Goal: Transaction & Acquisition: Purchase product/service

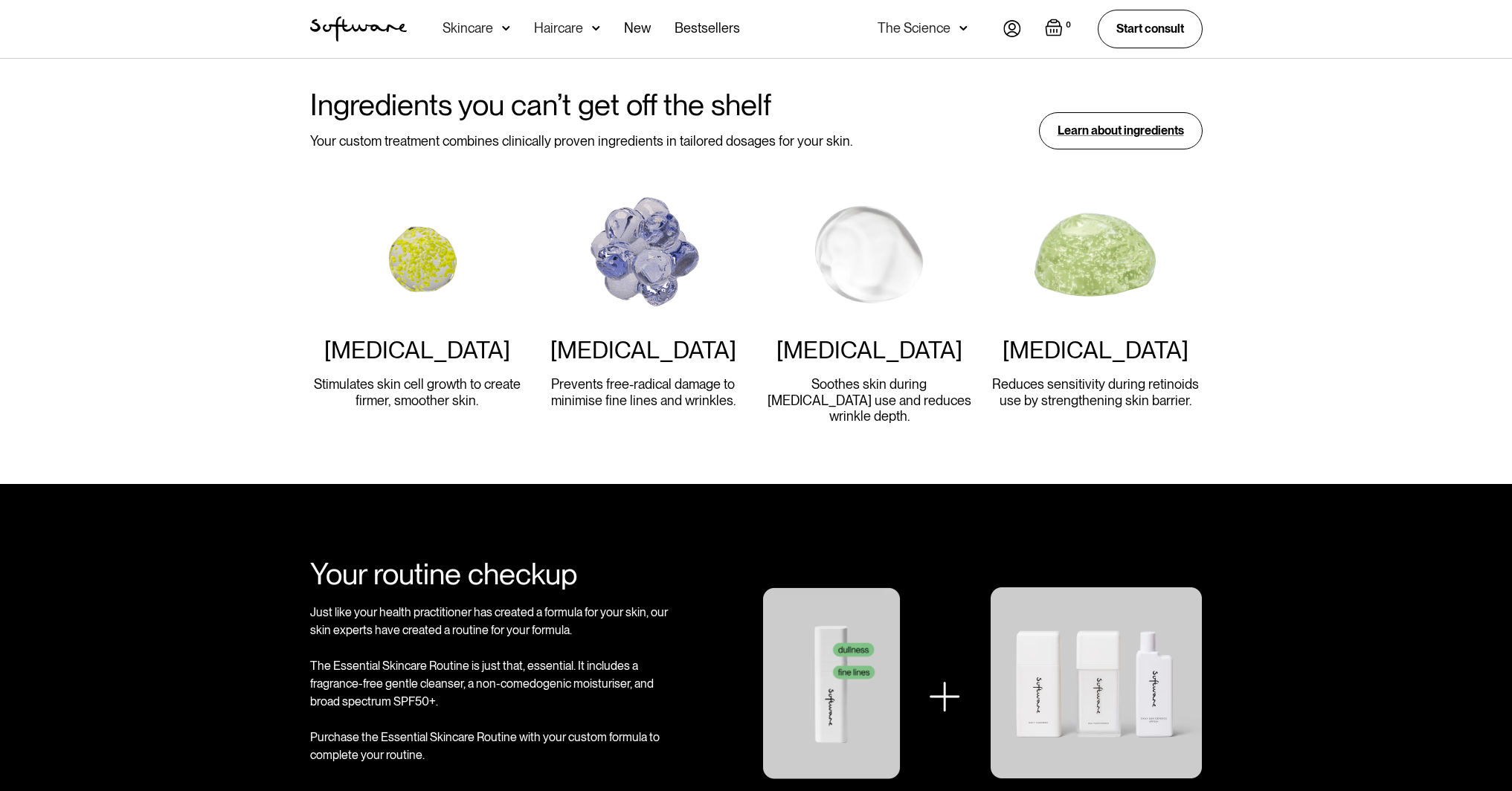
scroll to position [1674, 0]
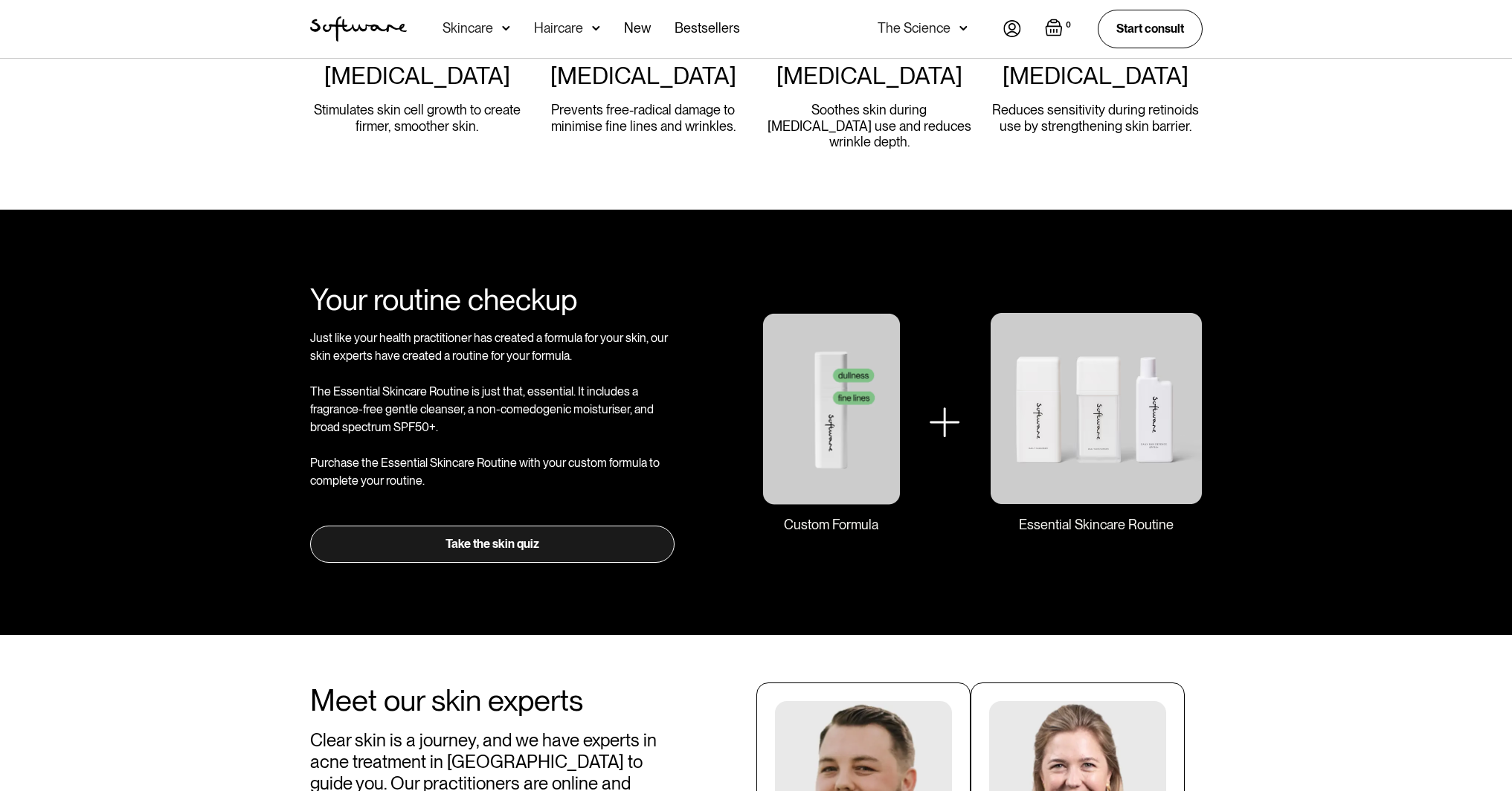
click at [505, 525] on link "Take the skin quiz" at bounding box center [492, 544] width 365 height 37
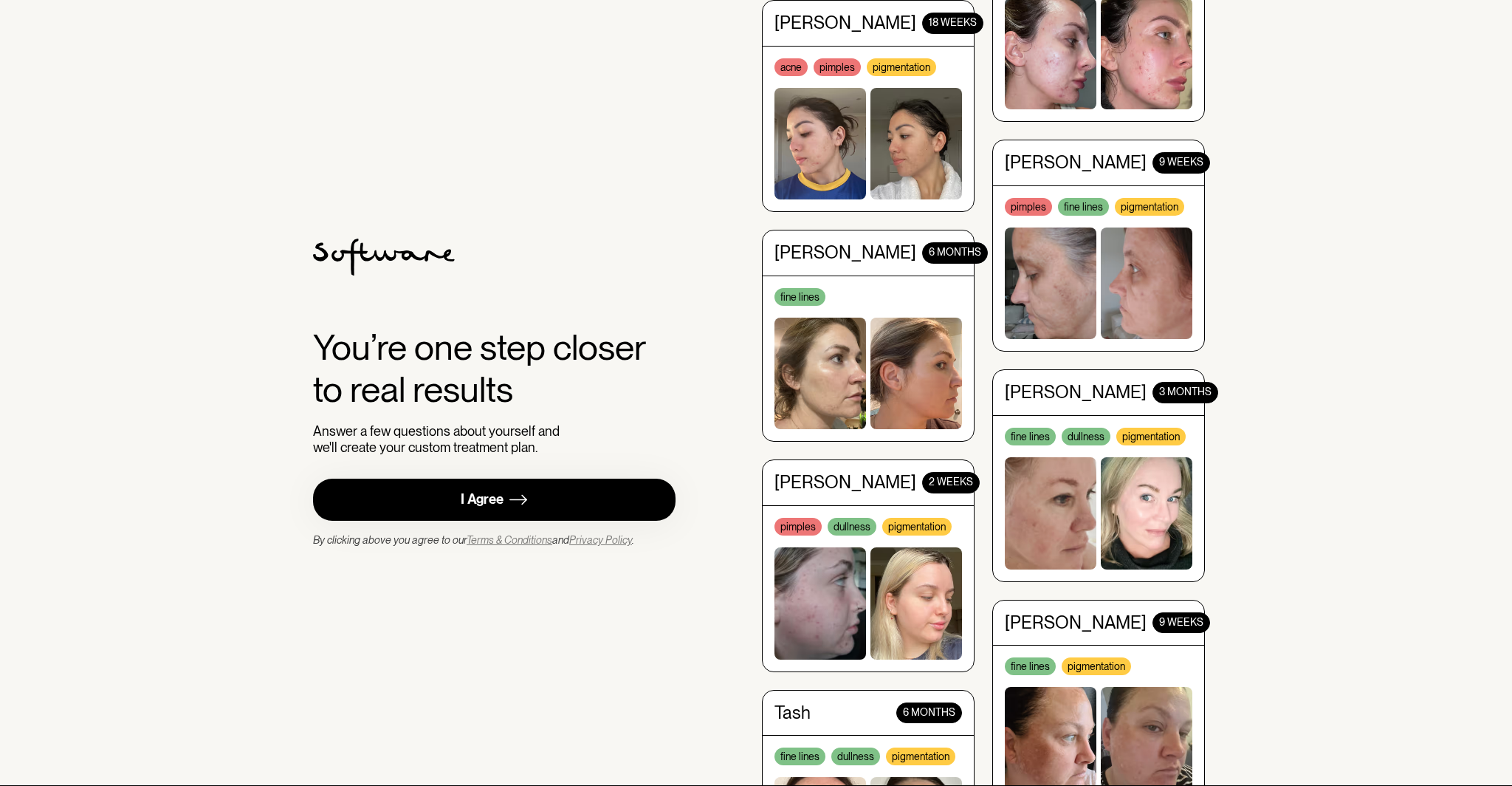
click at [469, 509] on link "I Agree" at bounding box center [494, 499] width 362 height 42
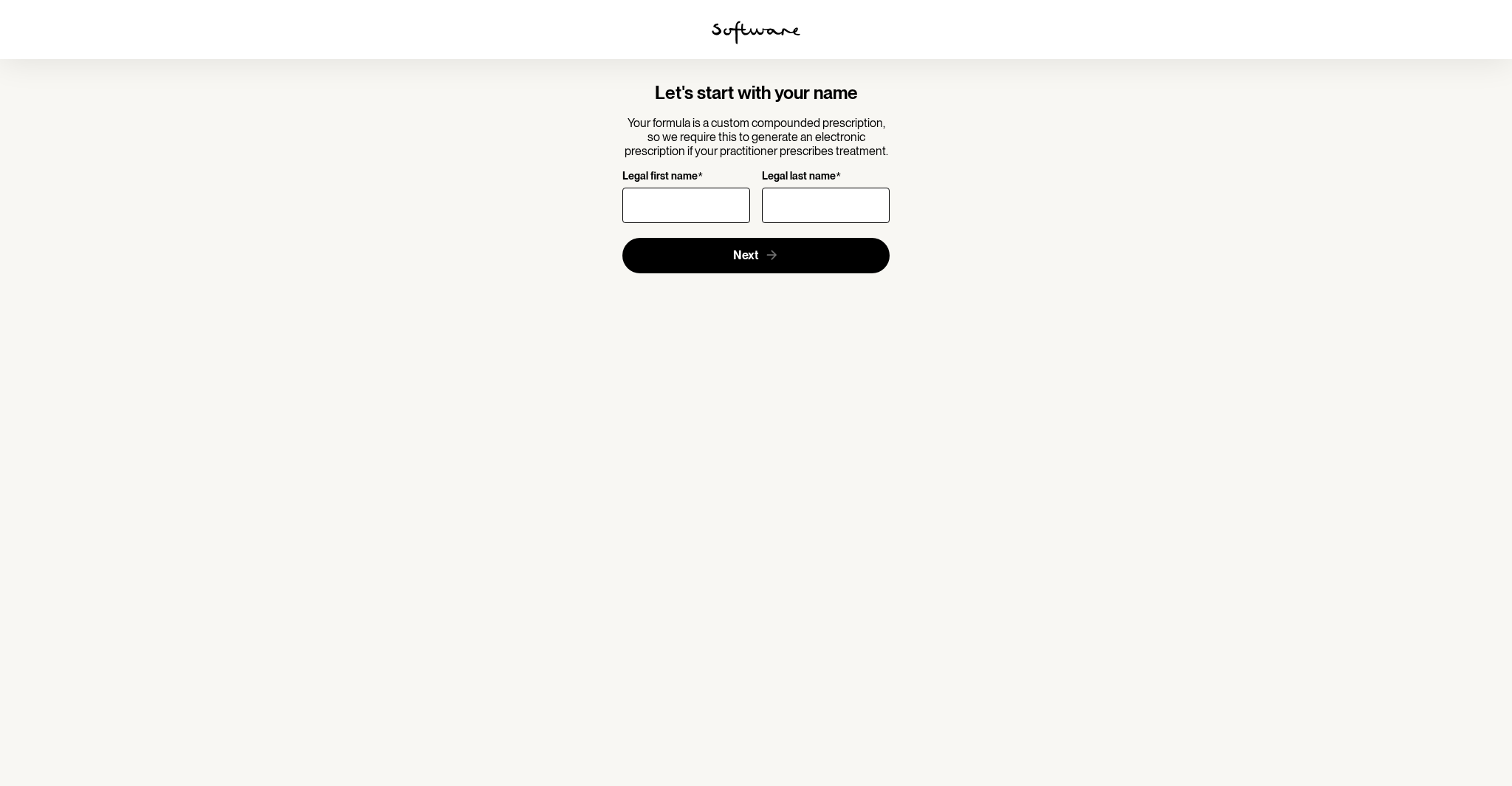
click at [691, 208] on input "Legal first name *" at bounding box center [686, 205] width 128 height 36
type input "[PERSON_NAME]"
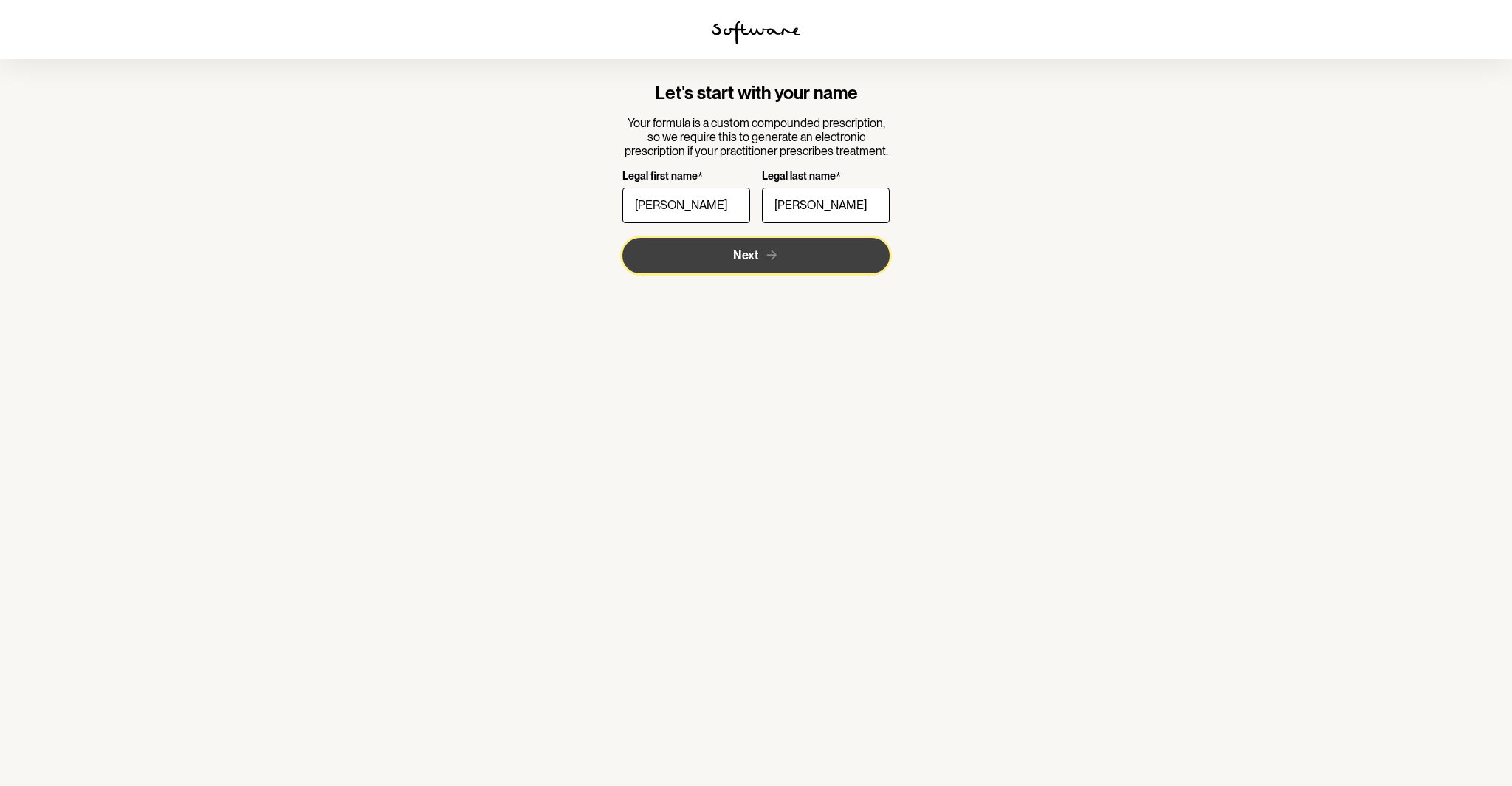
click at [857, 254] on button "Next" at bounding box center [756, 255] width 268 height 36
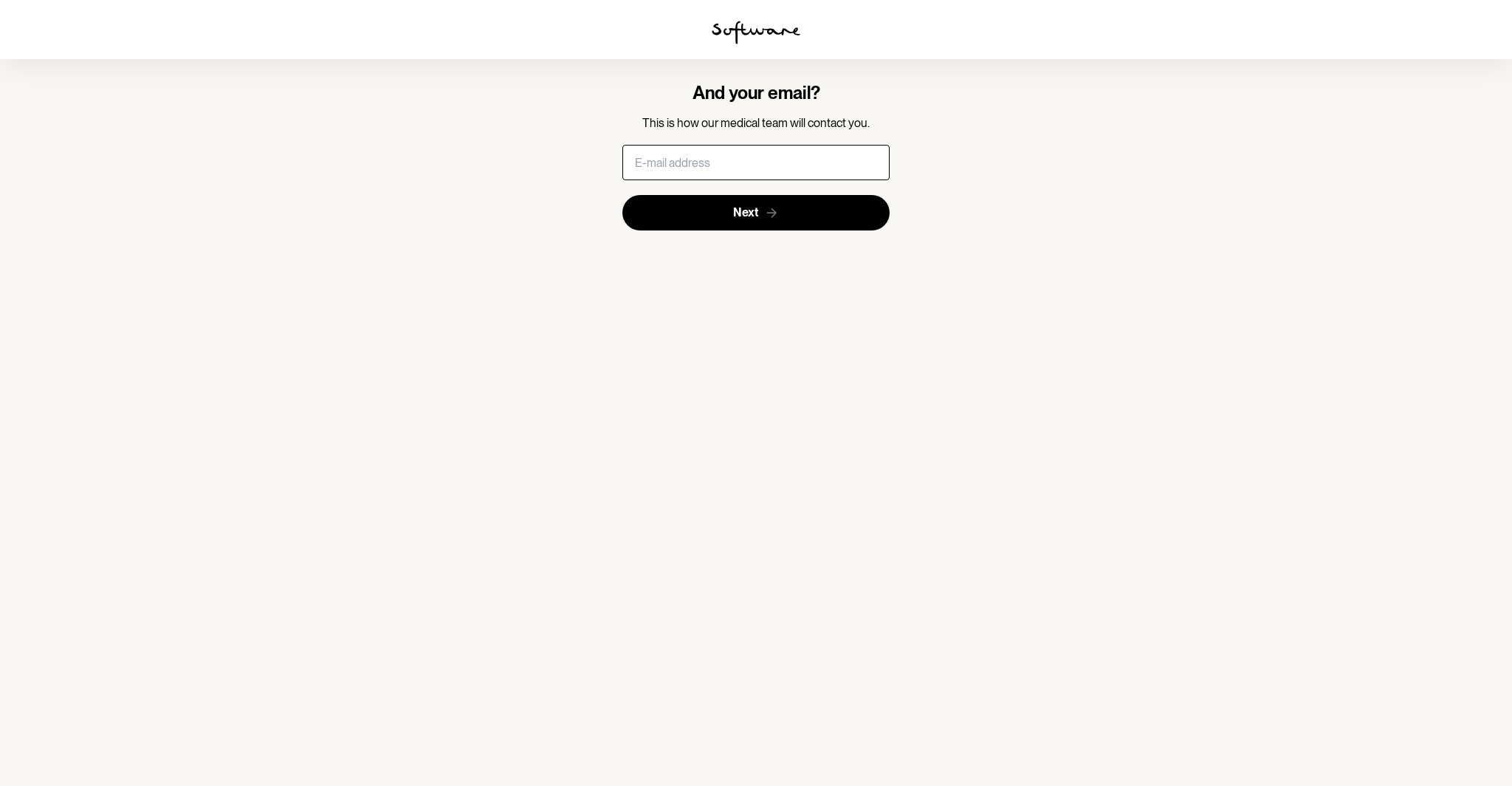
click at [722, 164] on input "text" at bounding box center [756, 162] width 268 height 36
type input "coastandcointeriors@gmail.com"
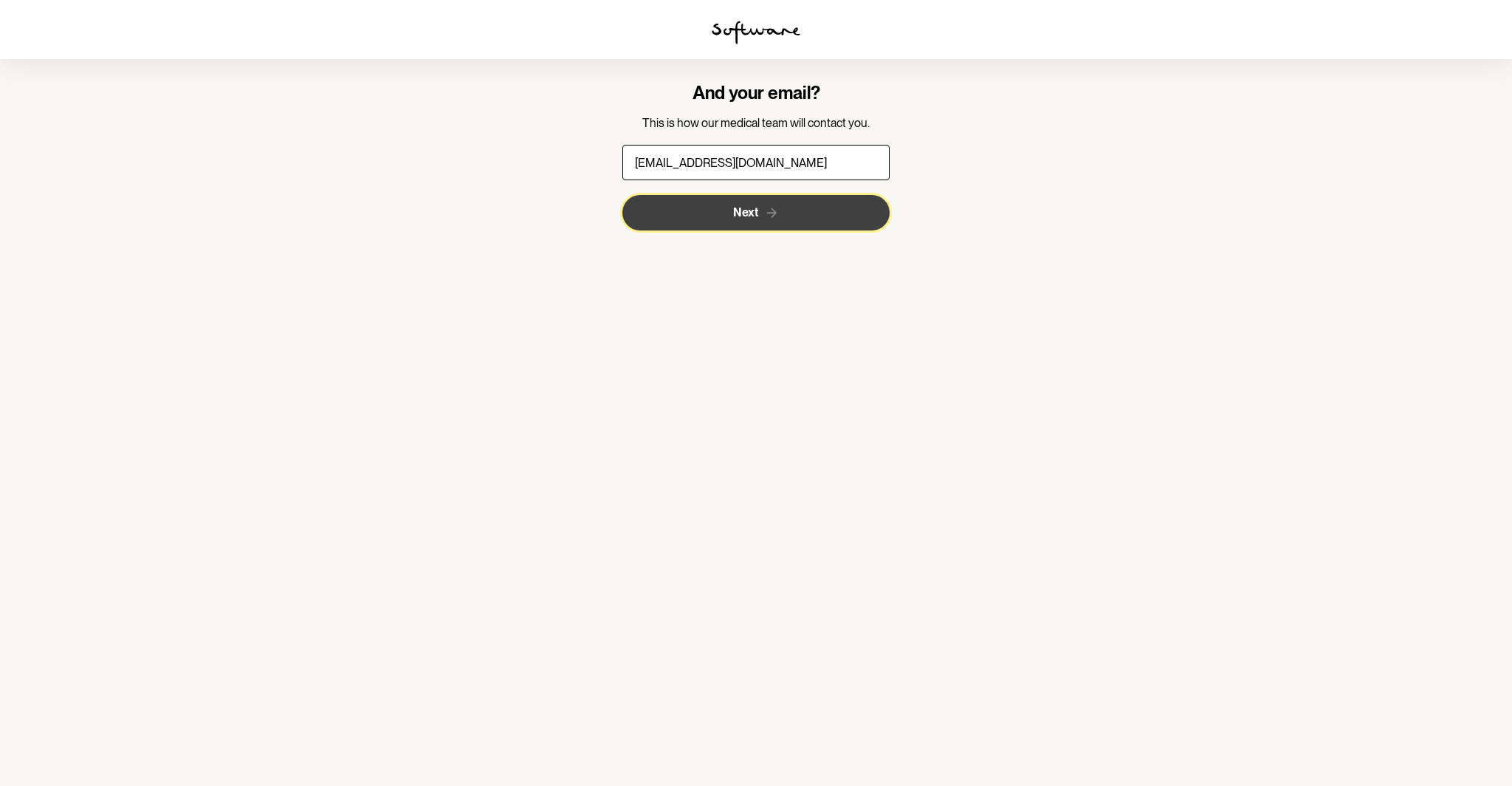
click at [749, 214] on span "Next" at bounding box center [746, 212] width 25 height 14
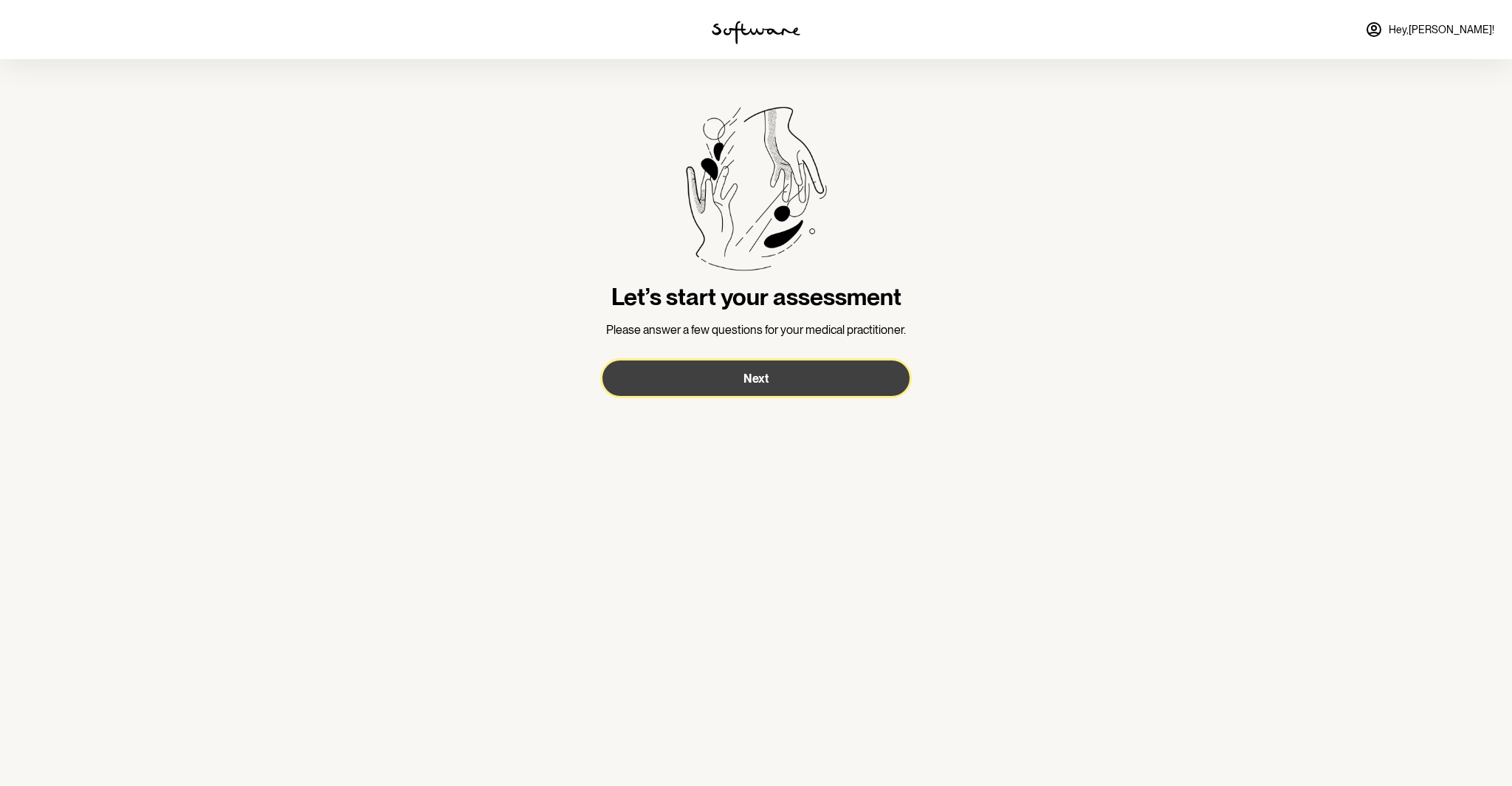
click at [737, 373] on button "Next" at bounding box center [756, 378] width 307 height 36
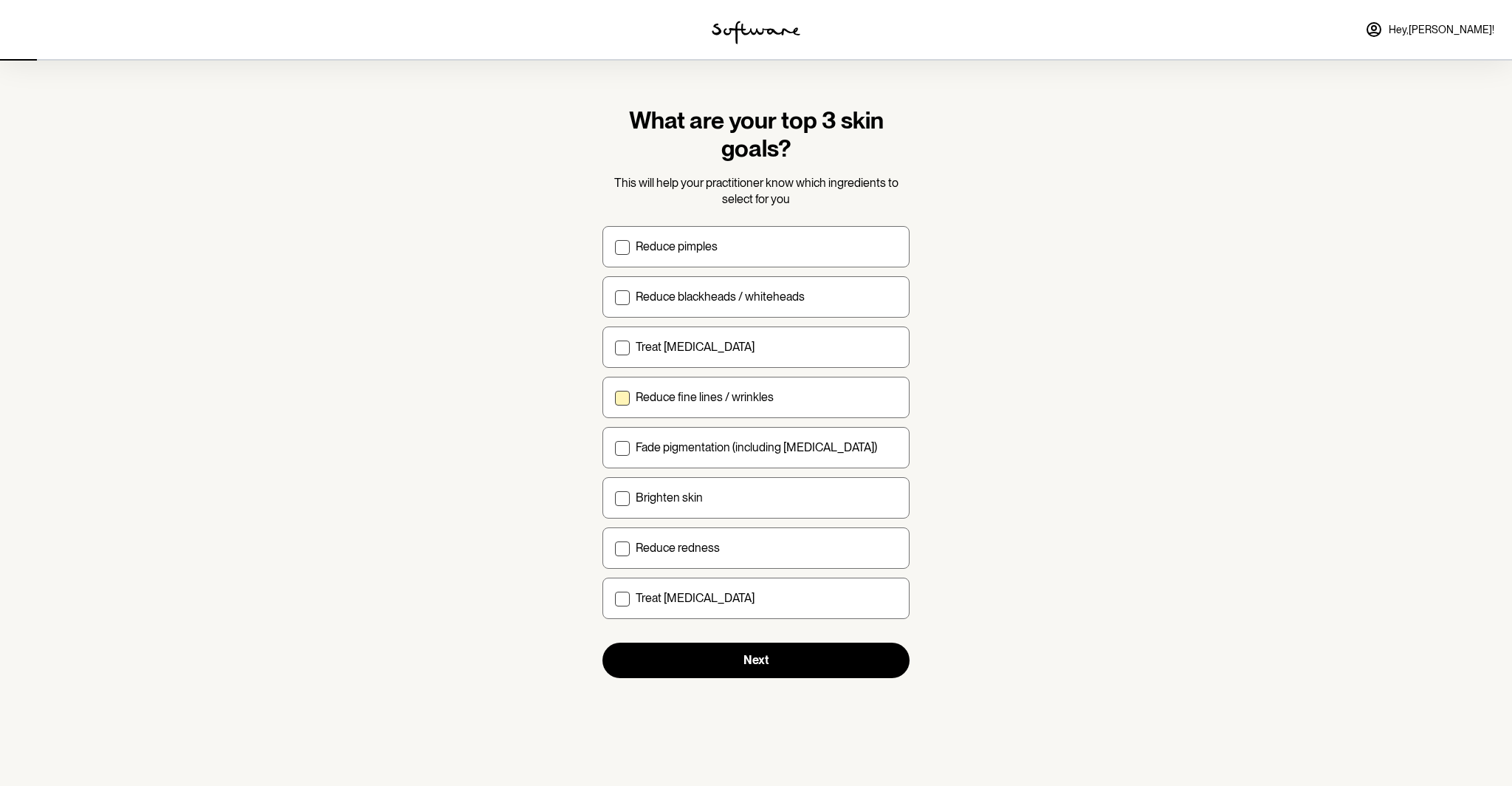
click at [623, 393] on span at bounding box center [622, 398] width 15 height 15
click at [615, 397] on input "Reduce fine lines / wrinkles" at bounding box center [614, 397] width 1 height 1
checkbox input "true"
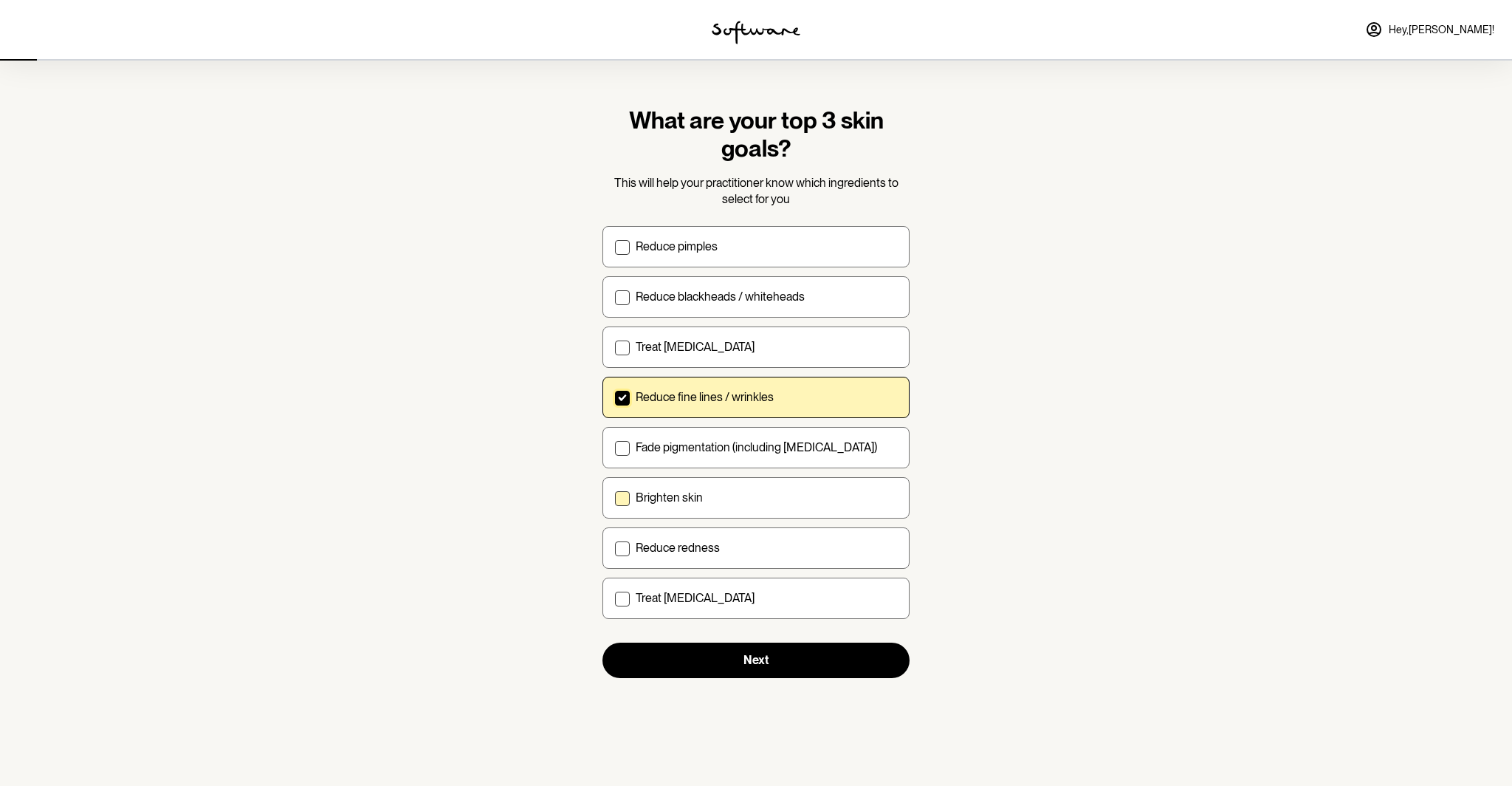
click at [622, 500] on span at bounding box center [622, 498] width 15 height 15
click at [615, 498] on input "Brighten skin" at bounding box center [614, 497] width 1 height 1
checkbox input "true"
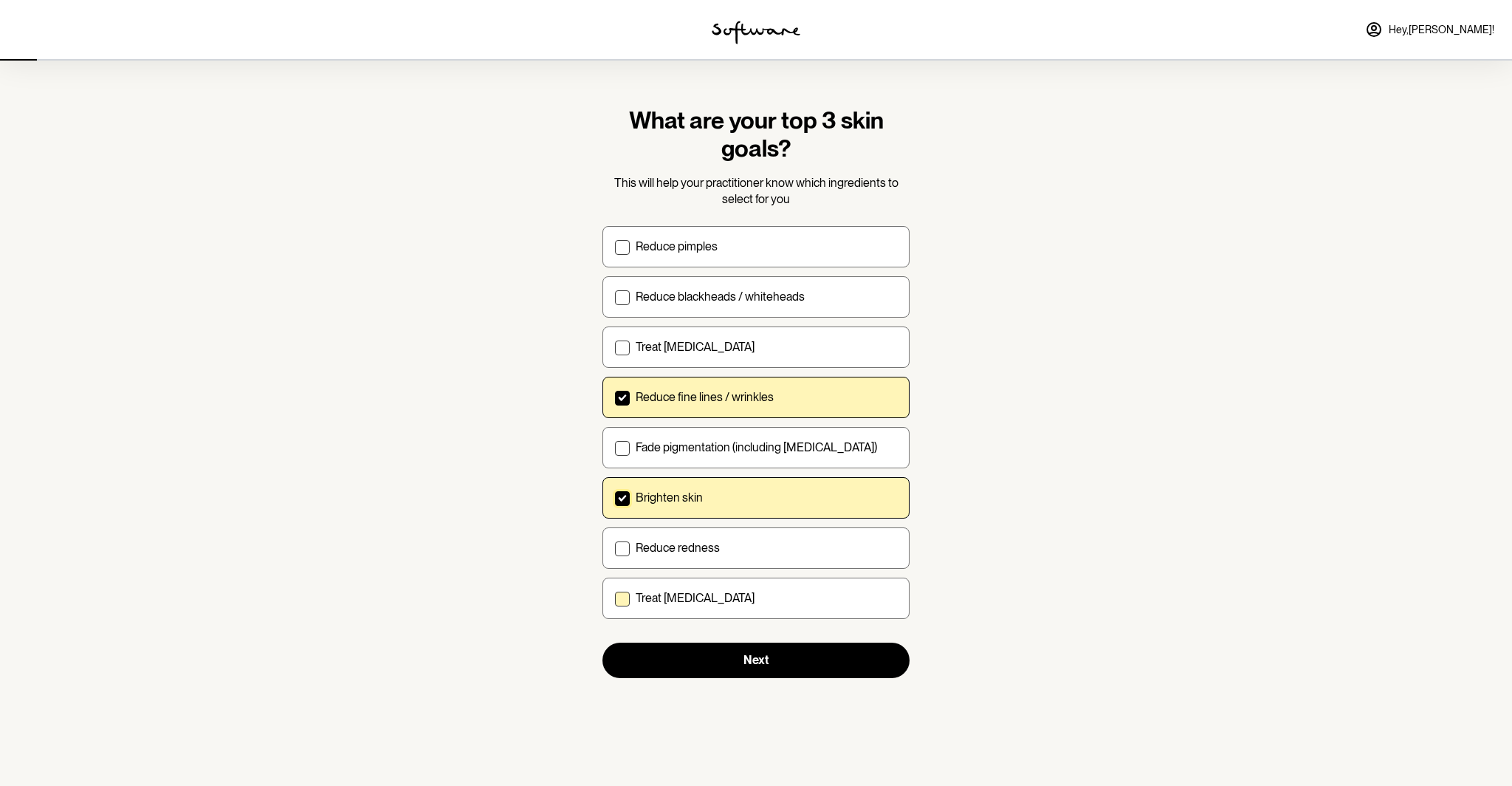
click at [627, 601] on span at bounding box center [622, 599] width 15 height 15
click at [615, 598] on input "Treat dry skin" at bounding box center [614, 598] width 1 height 1
checkbox input "true"
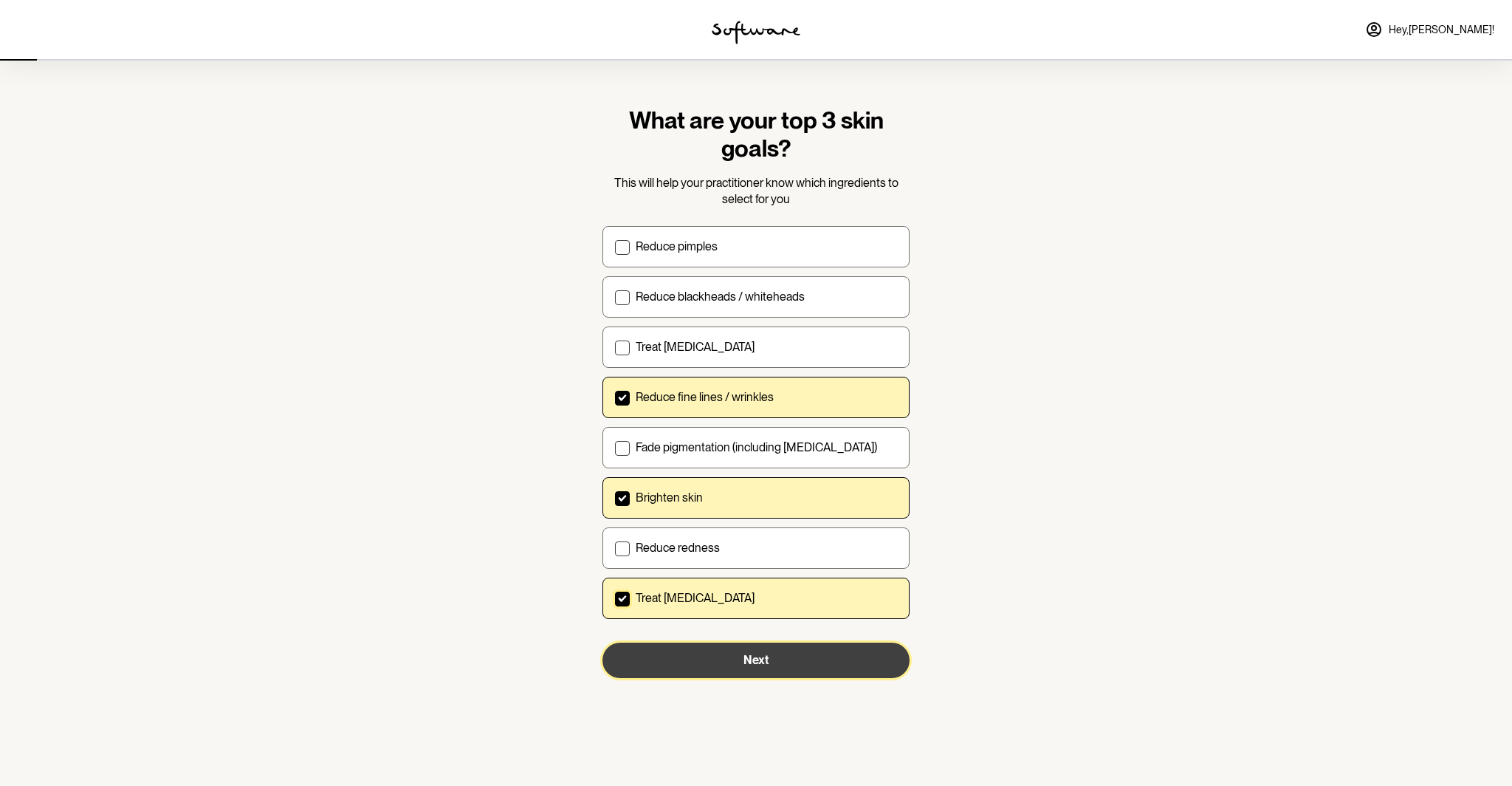
click at [779, 649] on button "Next" at bounding box center [756, 660] width 307 height 36
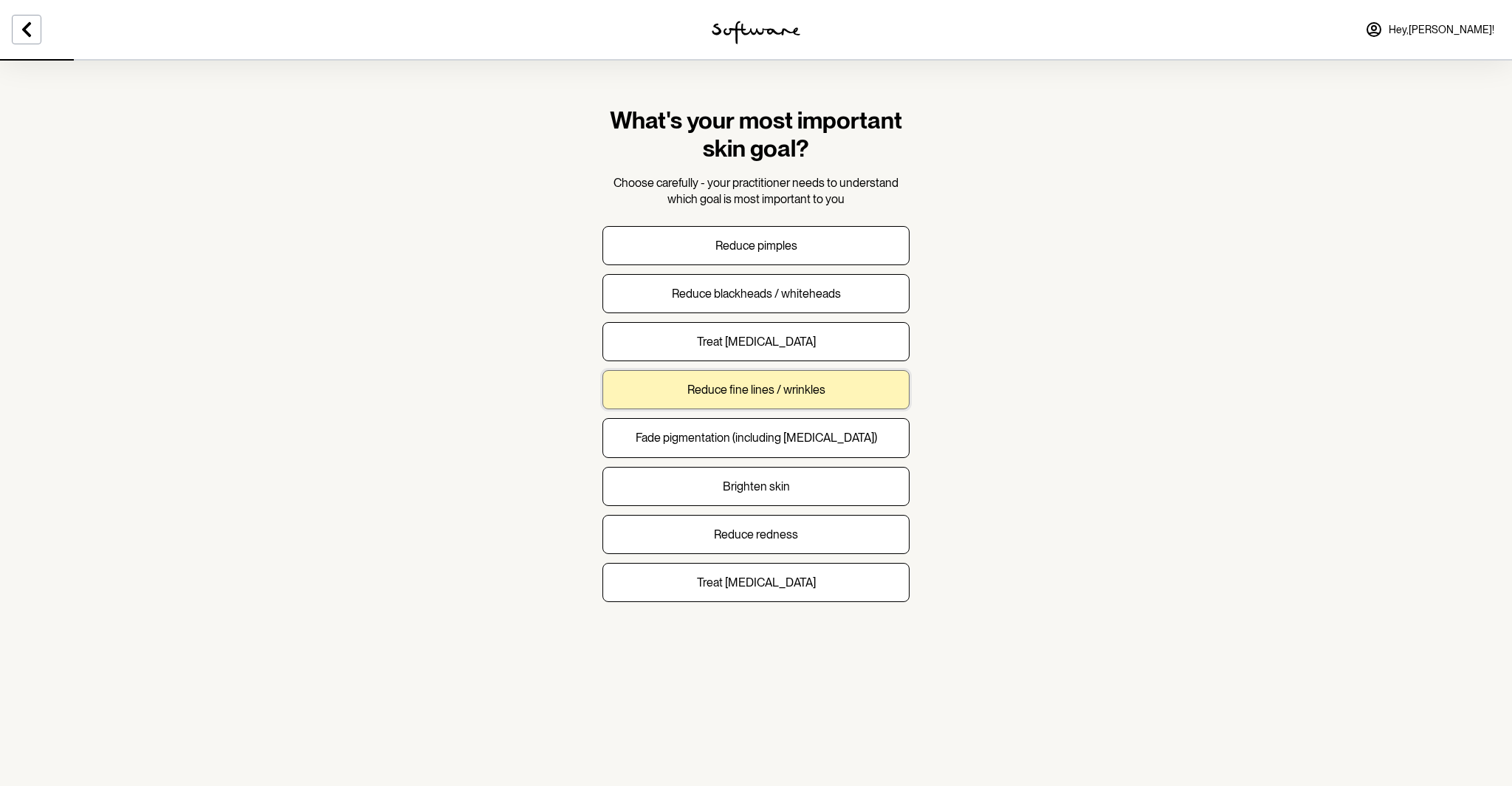
click at [756, 385] on p "Reduce fine lines / wrinkles" at bounding box center [756, 389] width 138 height 14
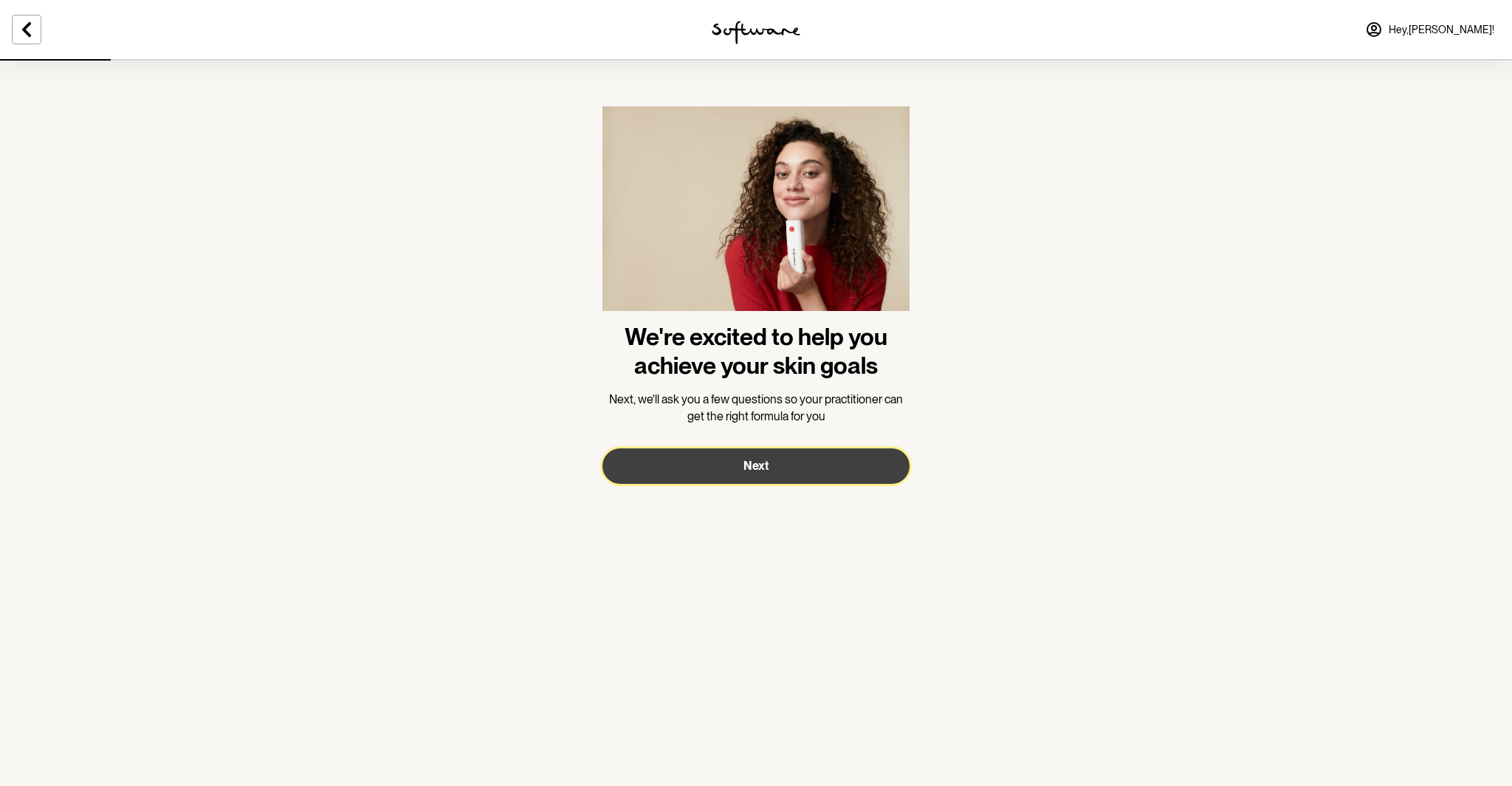
click at [754, 462] on span "Next" at bounding box center [756, 466] width 25 height 14
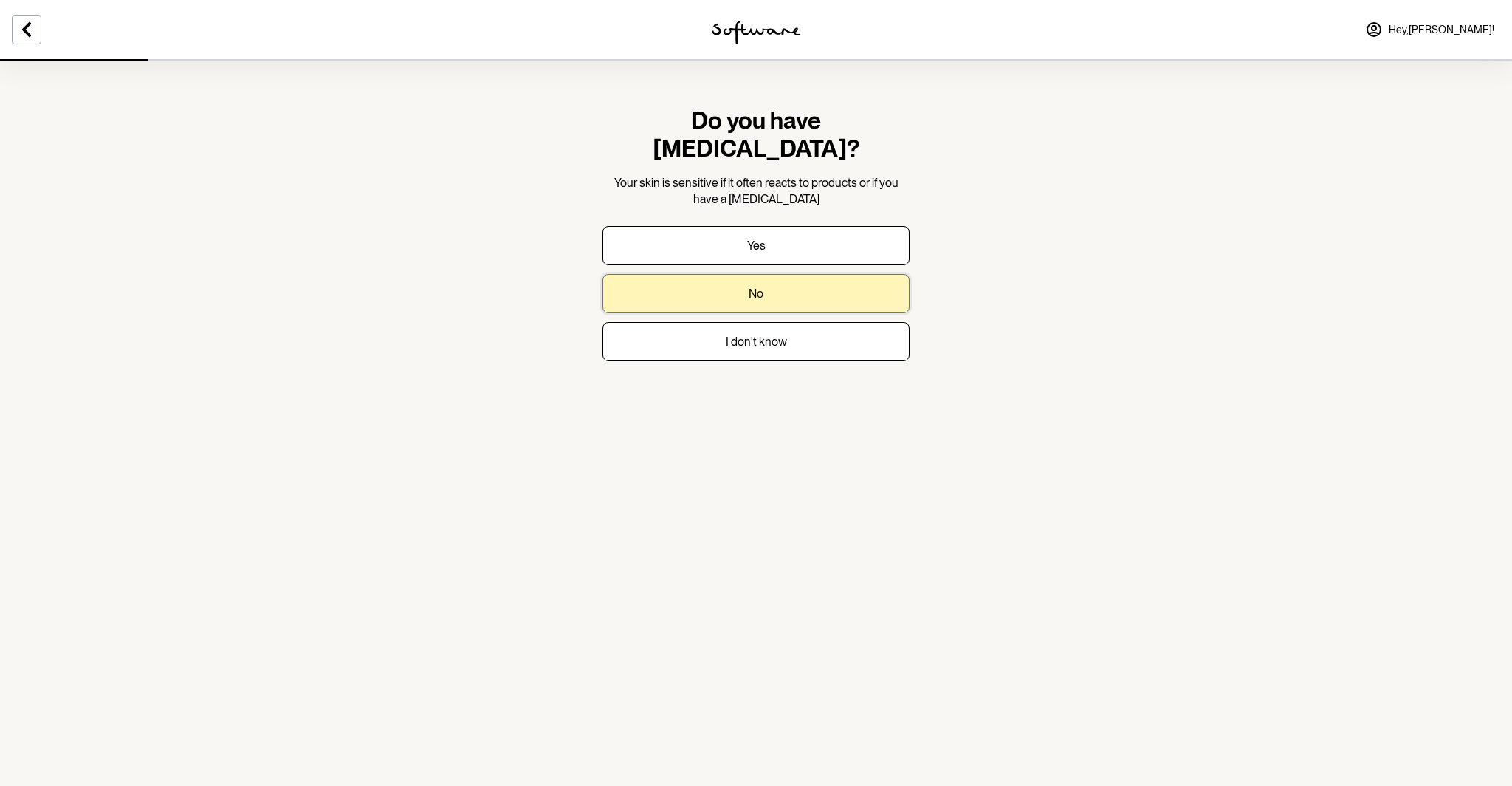
click at [788, 274] on button "No" at bounding box center [756, 294] width 307 height 39
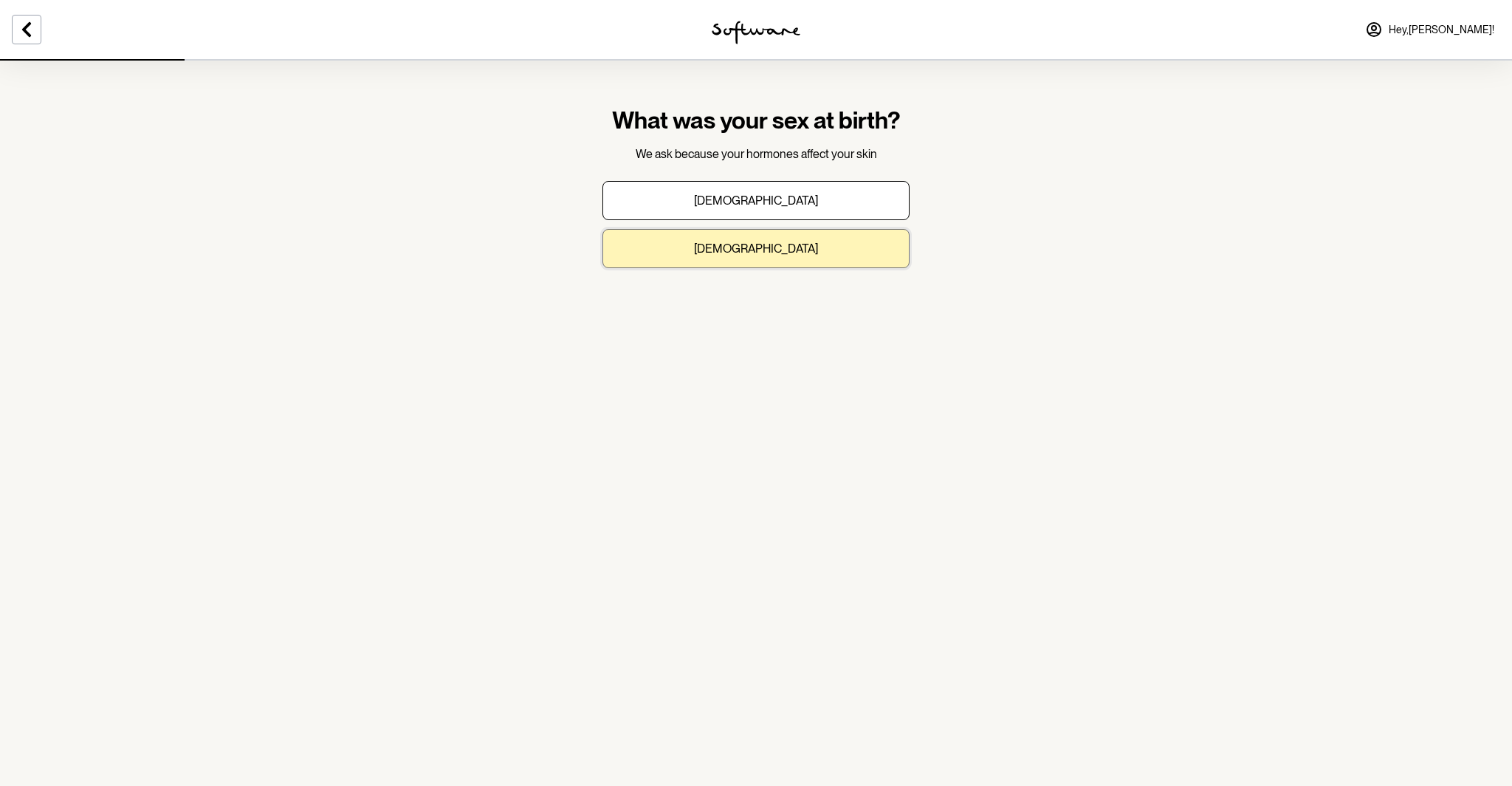
click at [773, 245] on p "Female" at bounding box center [756, 249] width 124 height 14
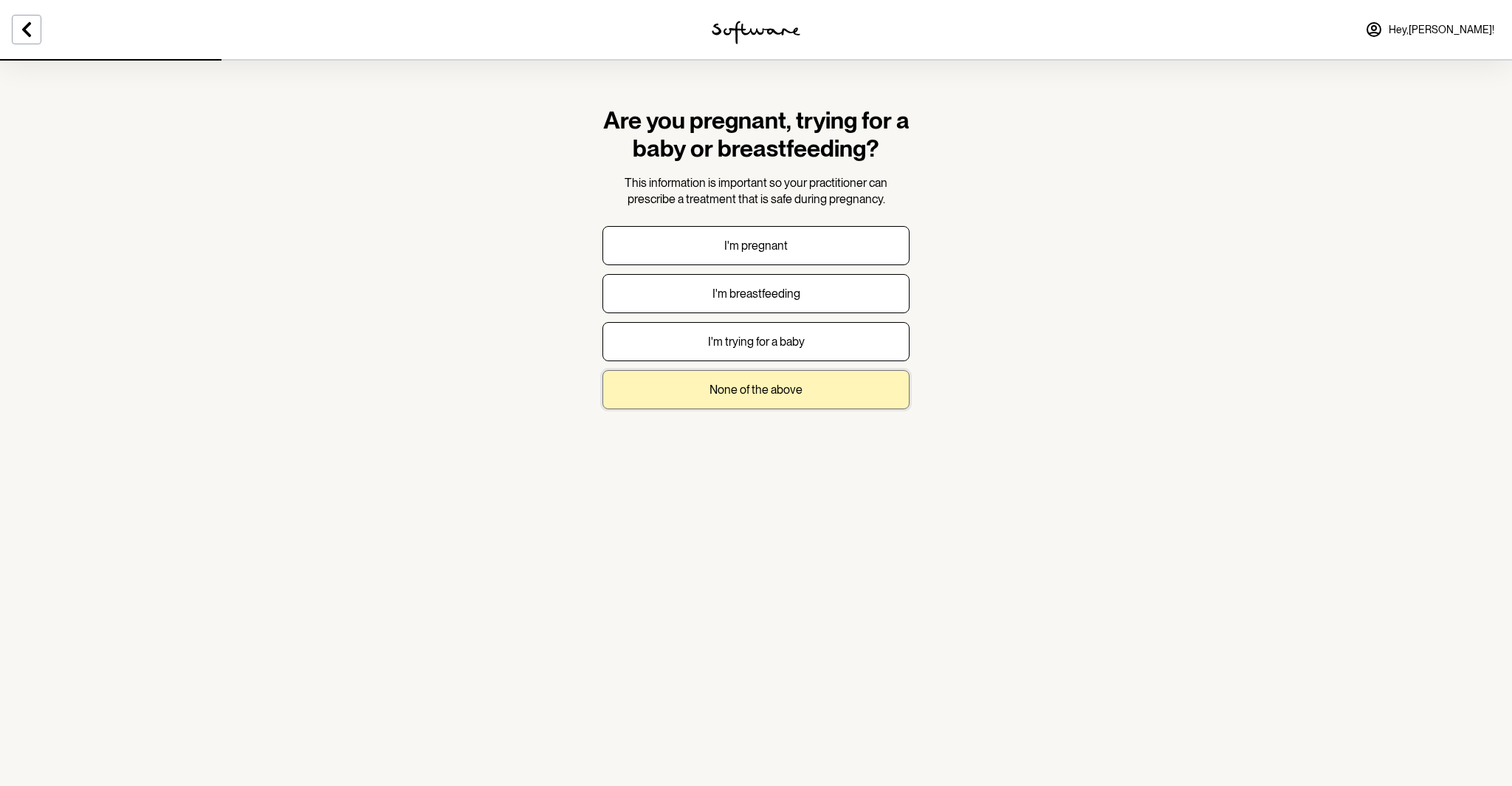
click at [712, 385] on p "None of the above" at bounding box center [756, 389] width 93 height 14
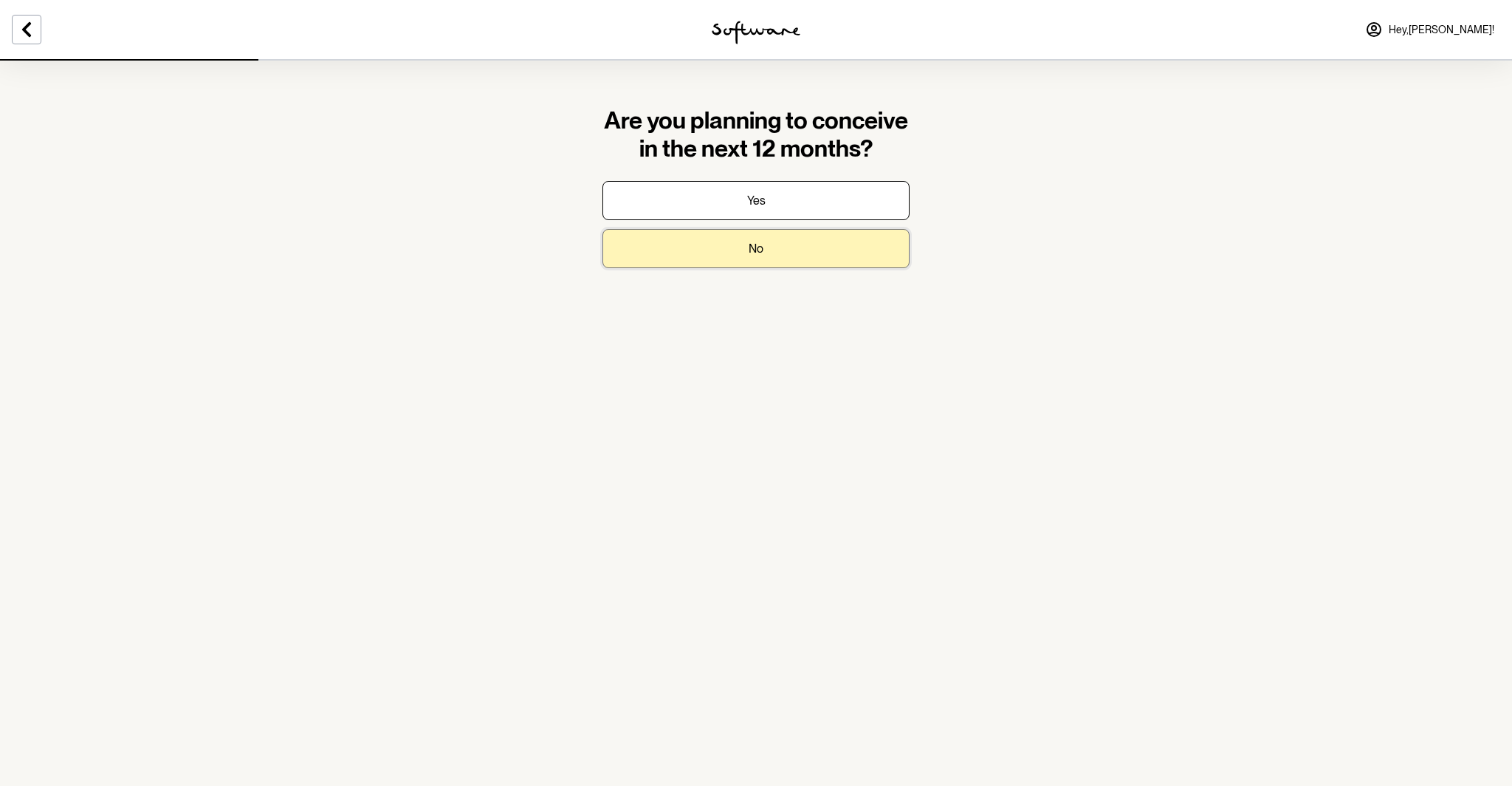
click at [809, 239] on button "No" at bounding box center [756, 249] width 307 height 39
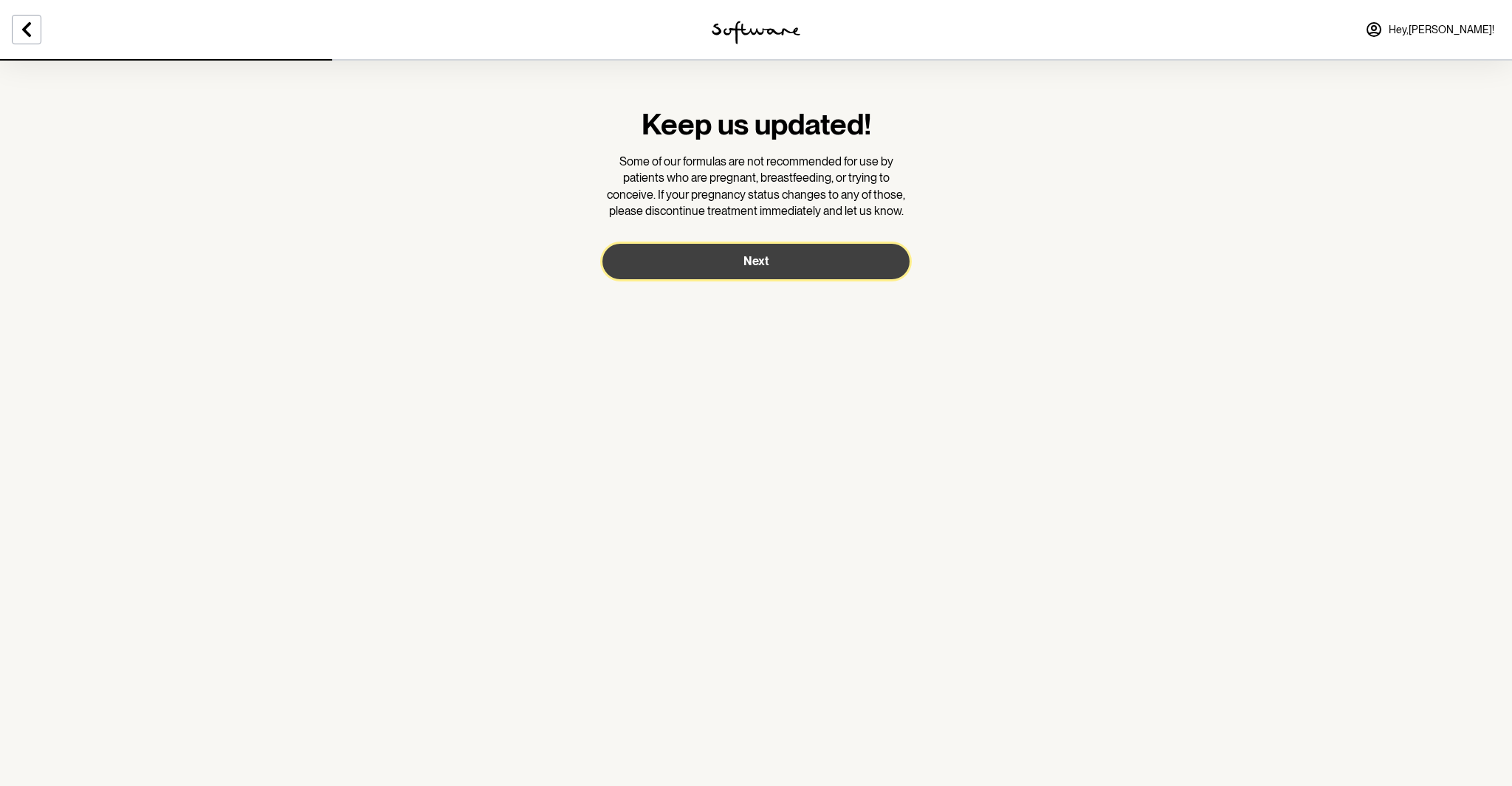
click at [739, 269] on button "Next" at bounding box center [756, 261] width 307 height 36
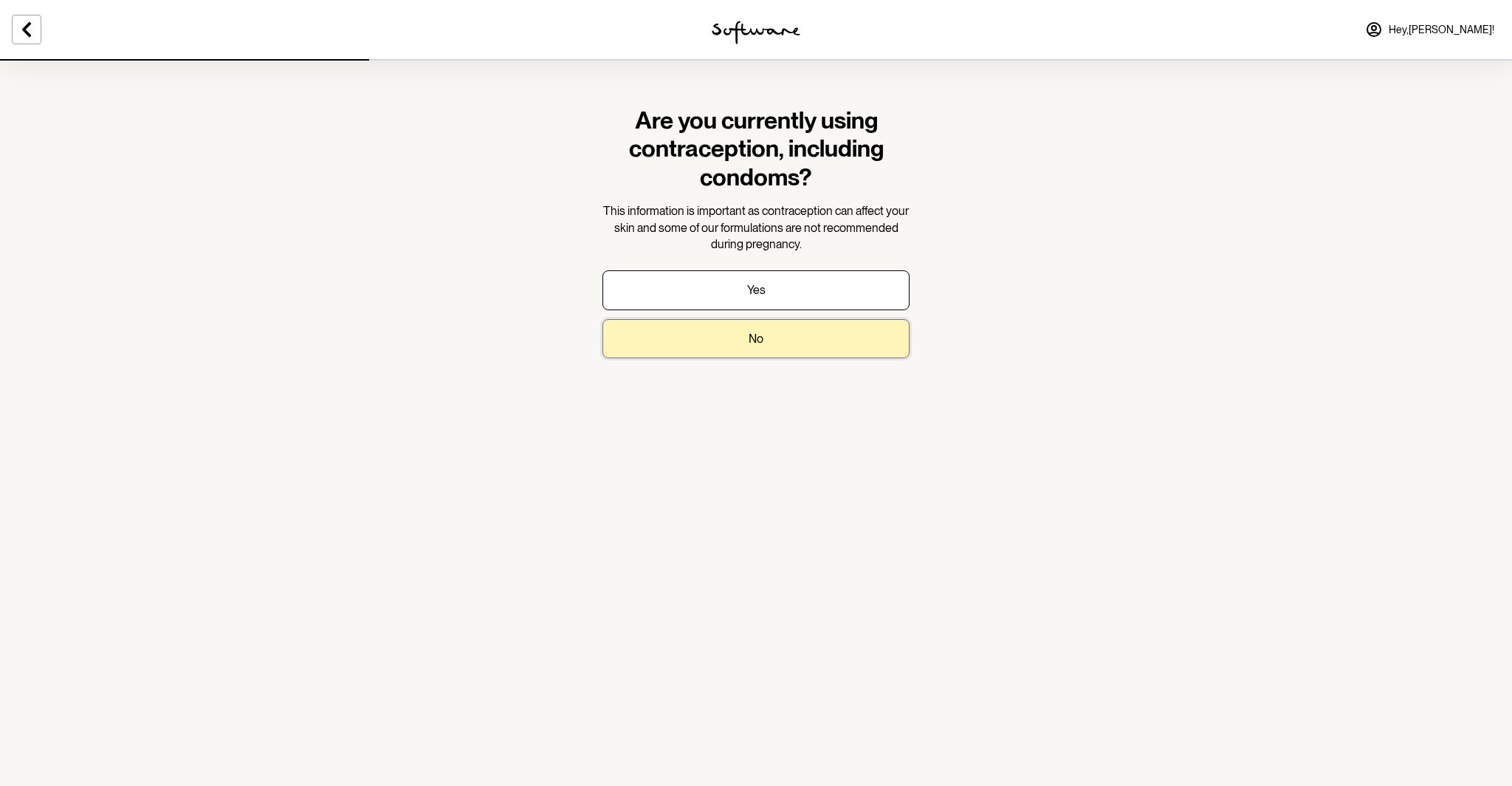
click at [703, 346] on button "No" at bounding box center [756, 339] width 307 height 39
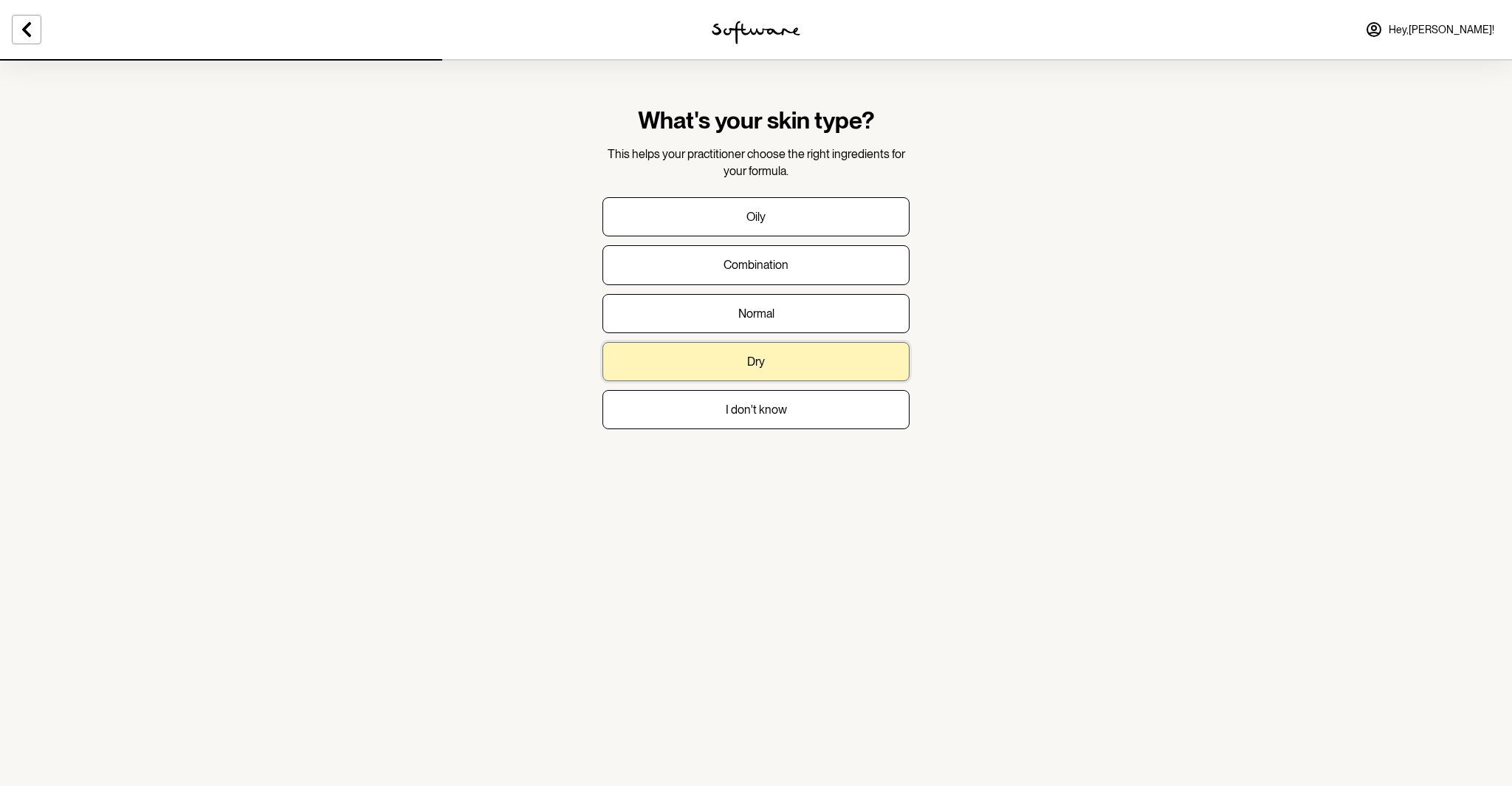
click at [723, 373] on button "Dry" at bounding box center [756, 362] width 307 height 39
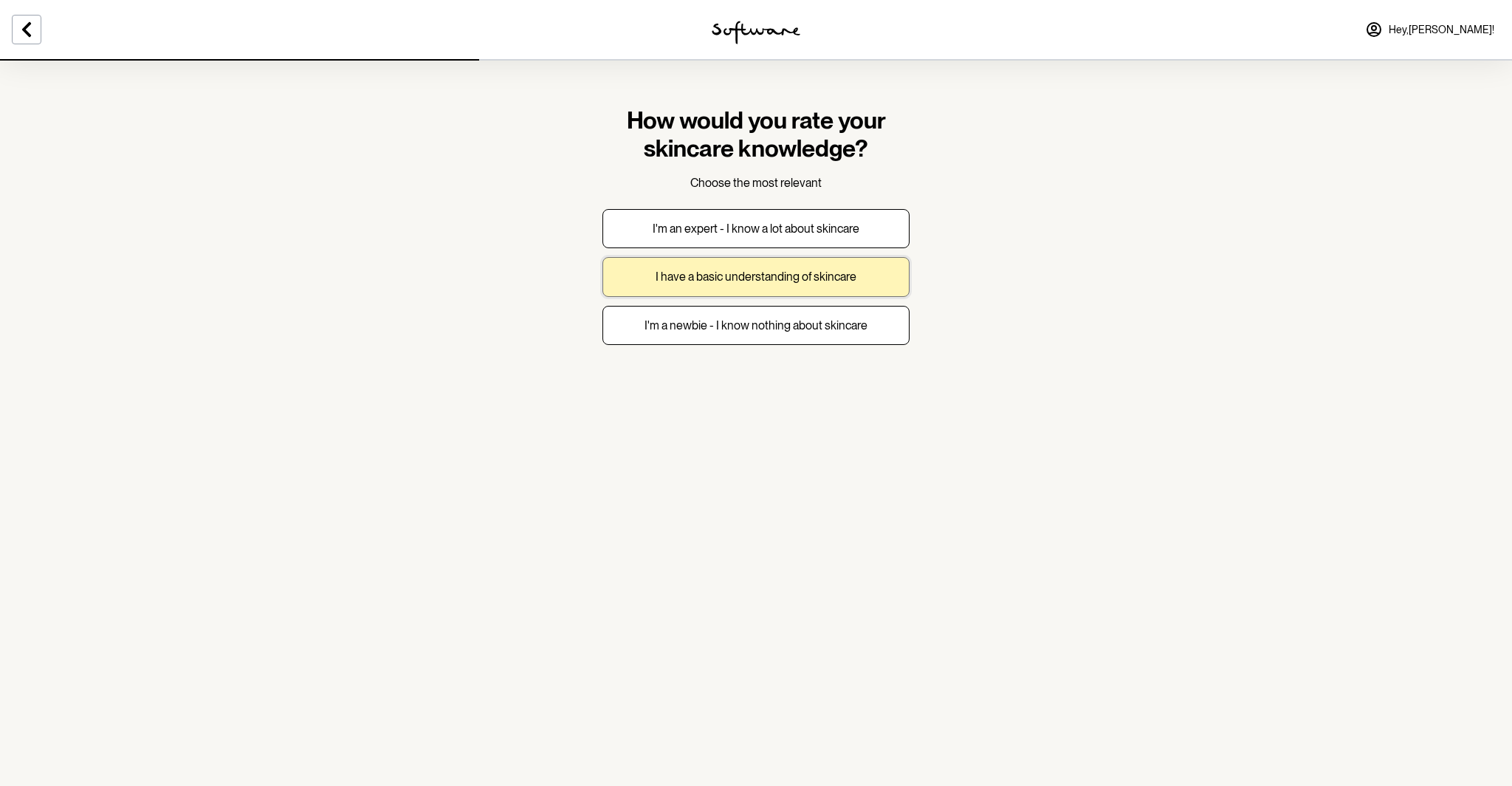
click at [643, 276] on button "I have a basic understanding of skincare" at bounding box center [756, 276] width 307 height 39
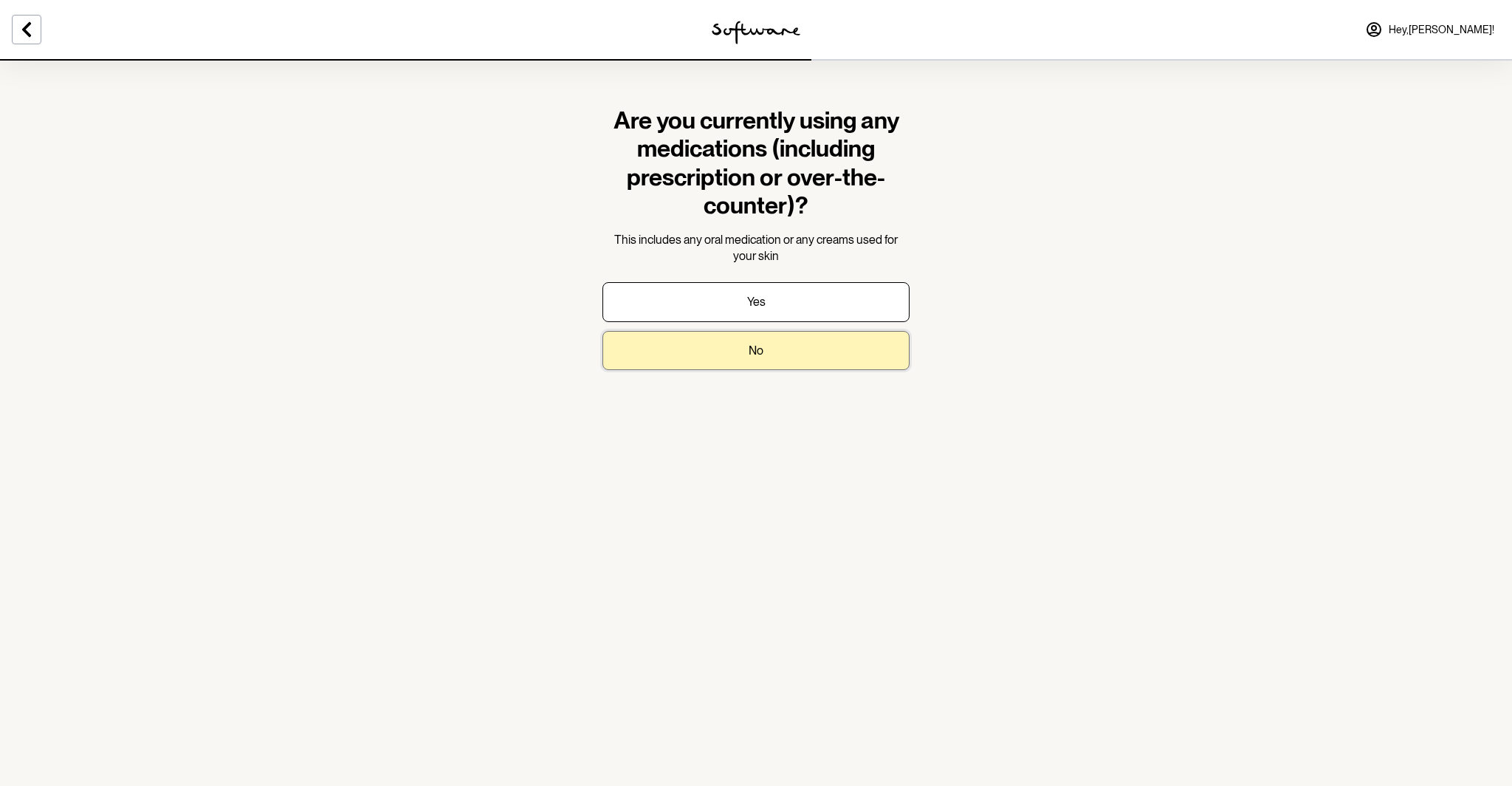
click at [786, 354] on button "No" at bounding box center [756, 351] width 307 height 39
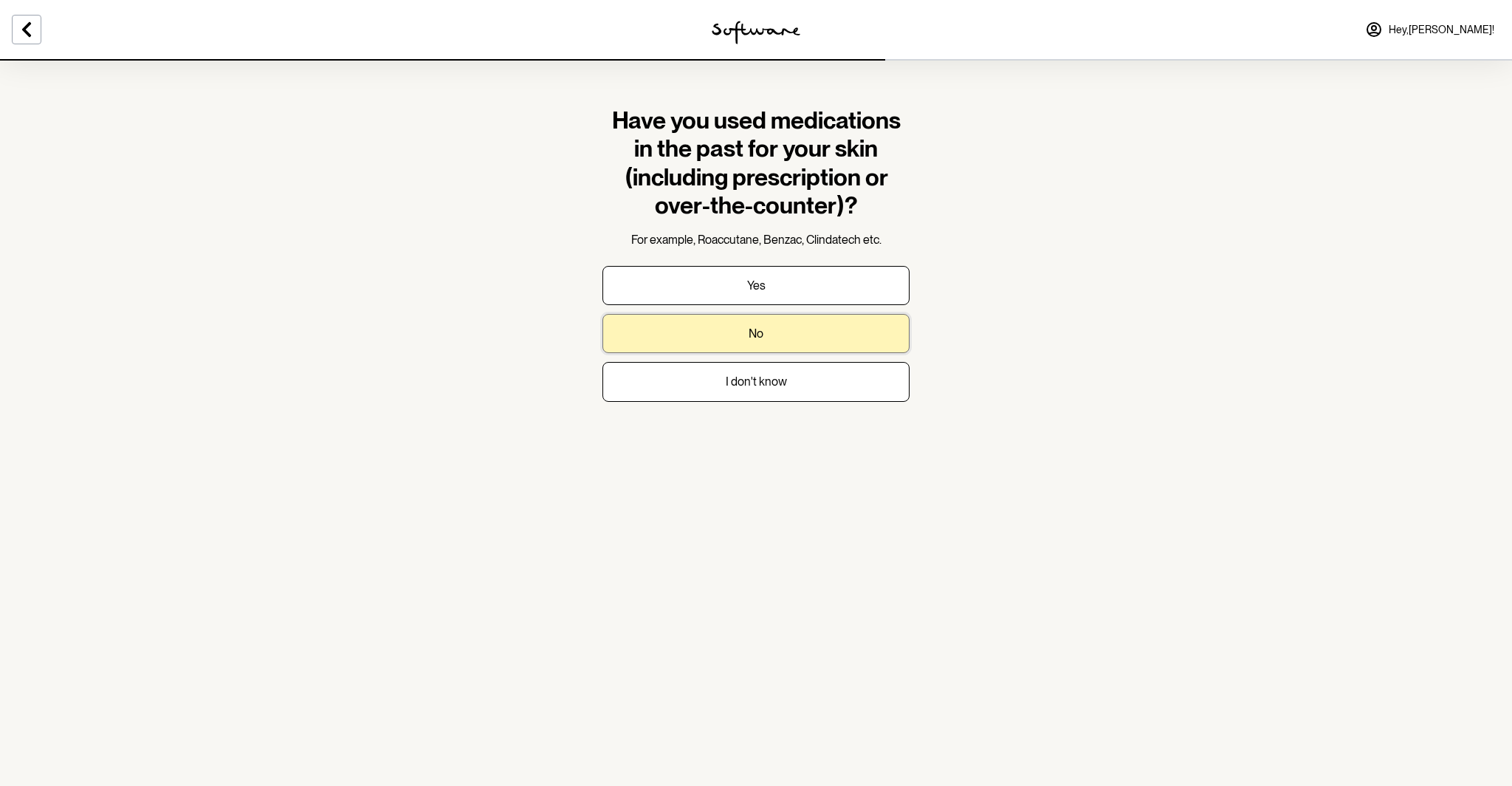
click at [756, 344] on button "No" at bounding box center [756, 333] width 307 height 39
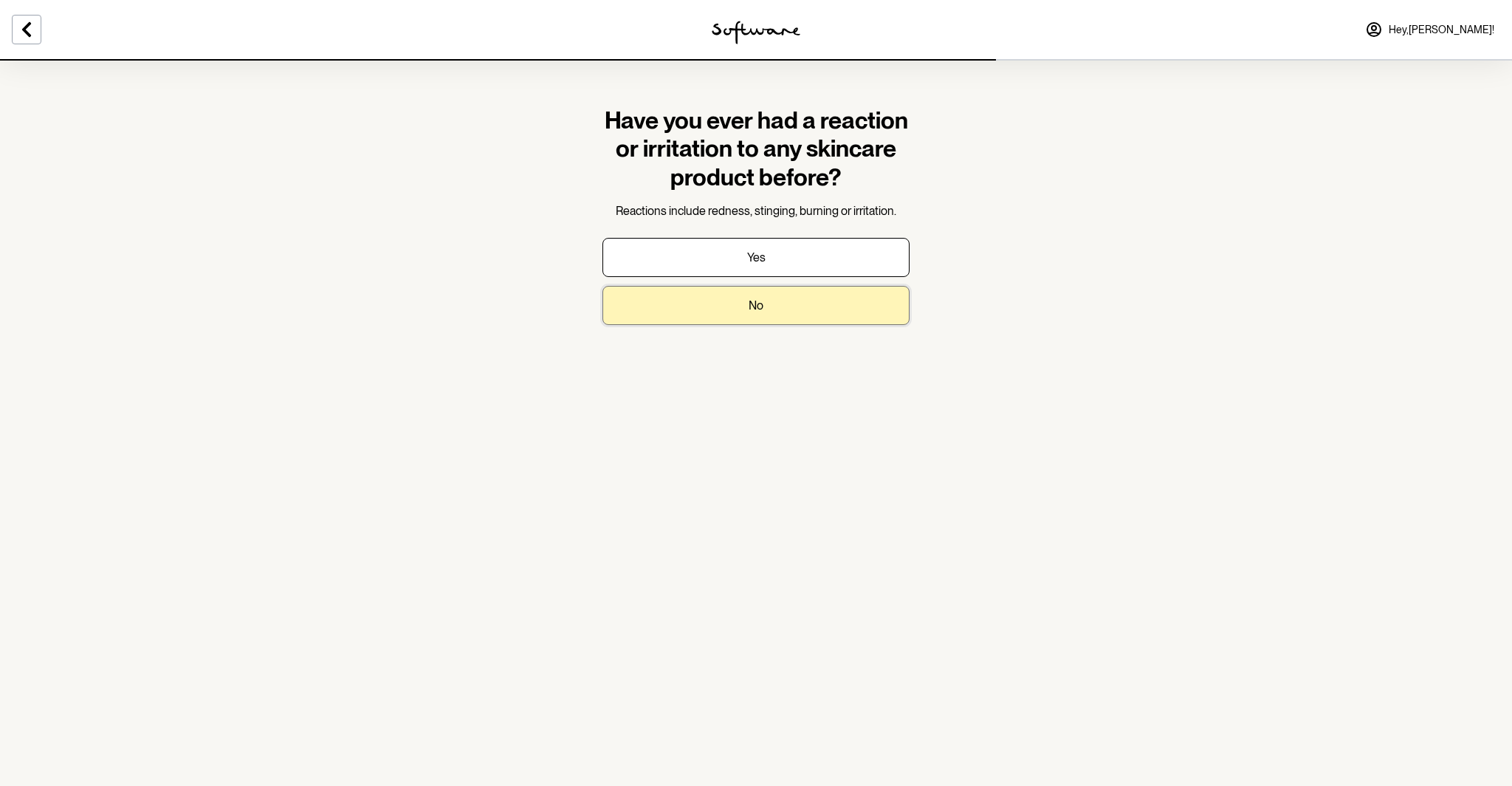
click at [792, 294] on button "No" at bounding box center [756, 306] width 307 height 39
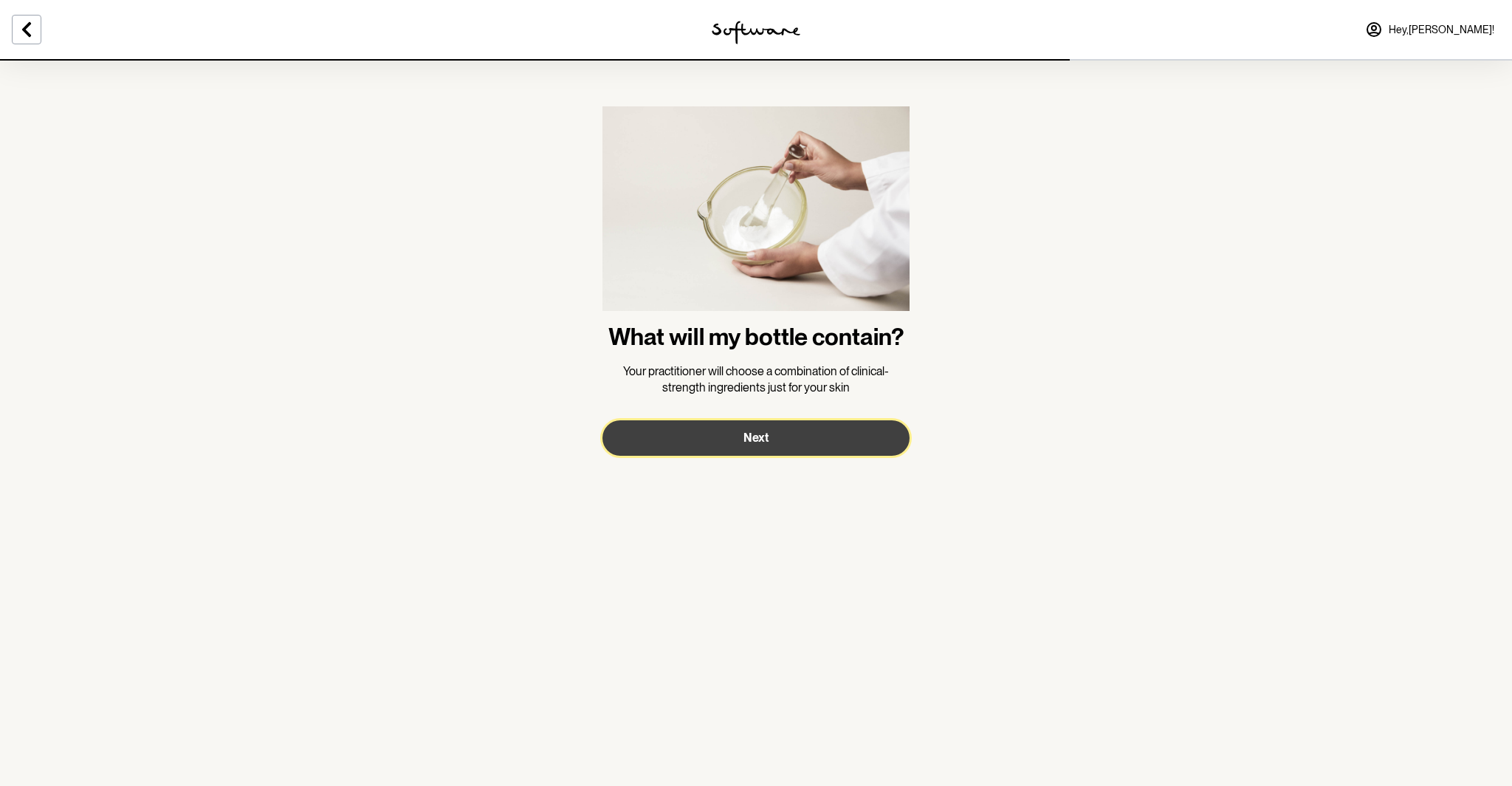
click at [719, 438] on button "Next" at bounding box center [756, 438] width 307 height 36
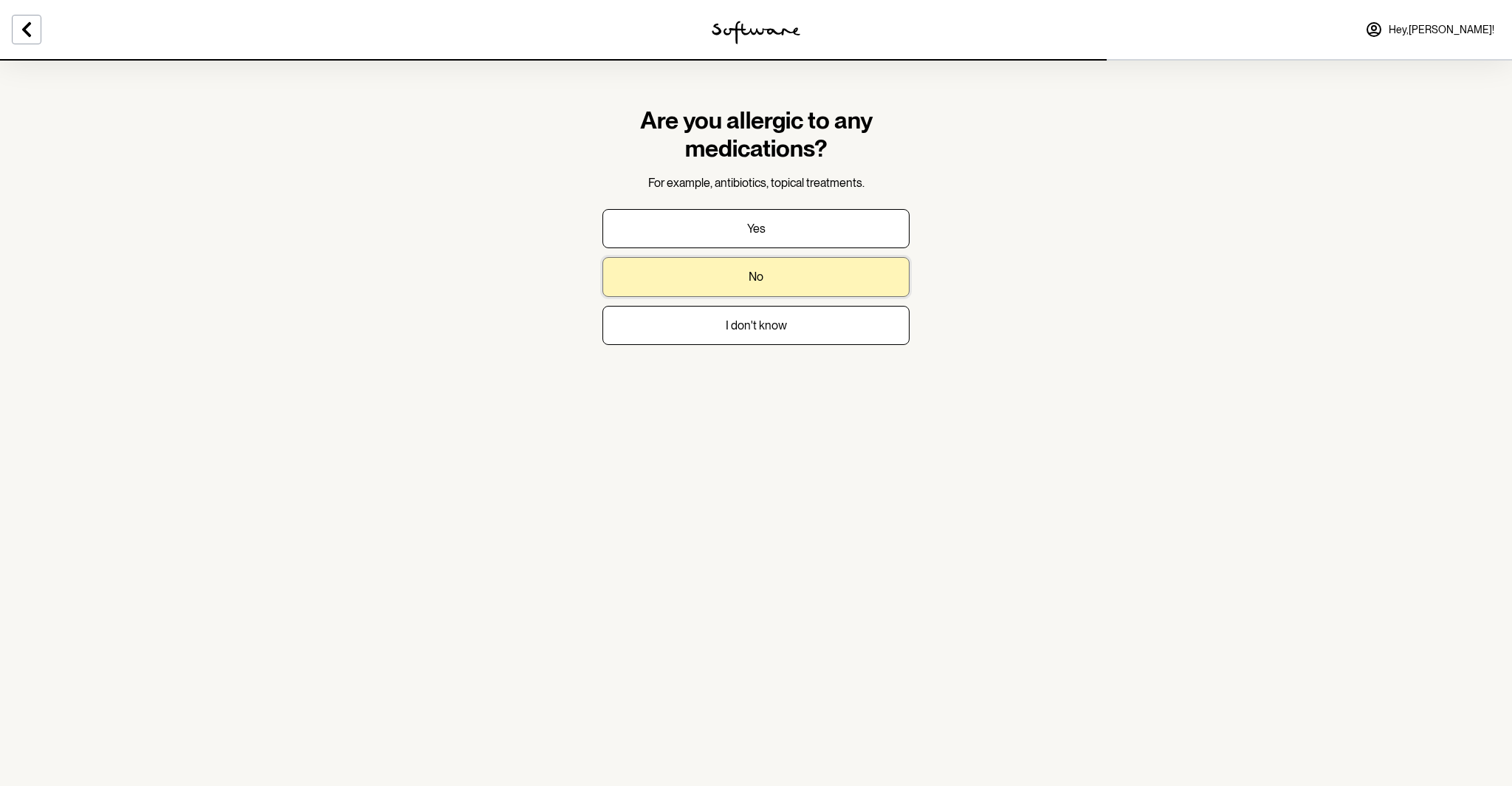
click at [729, 280] on button "No" at bounding box center [756, 276] width 307 height 39
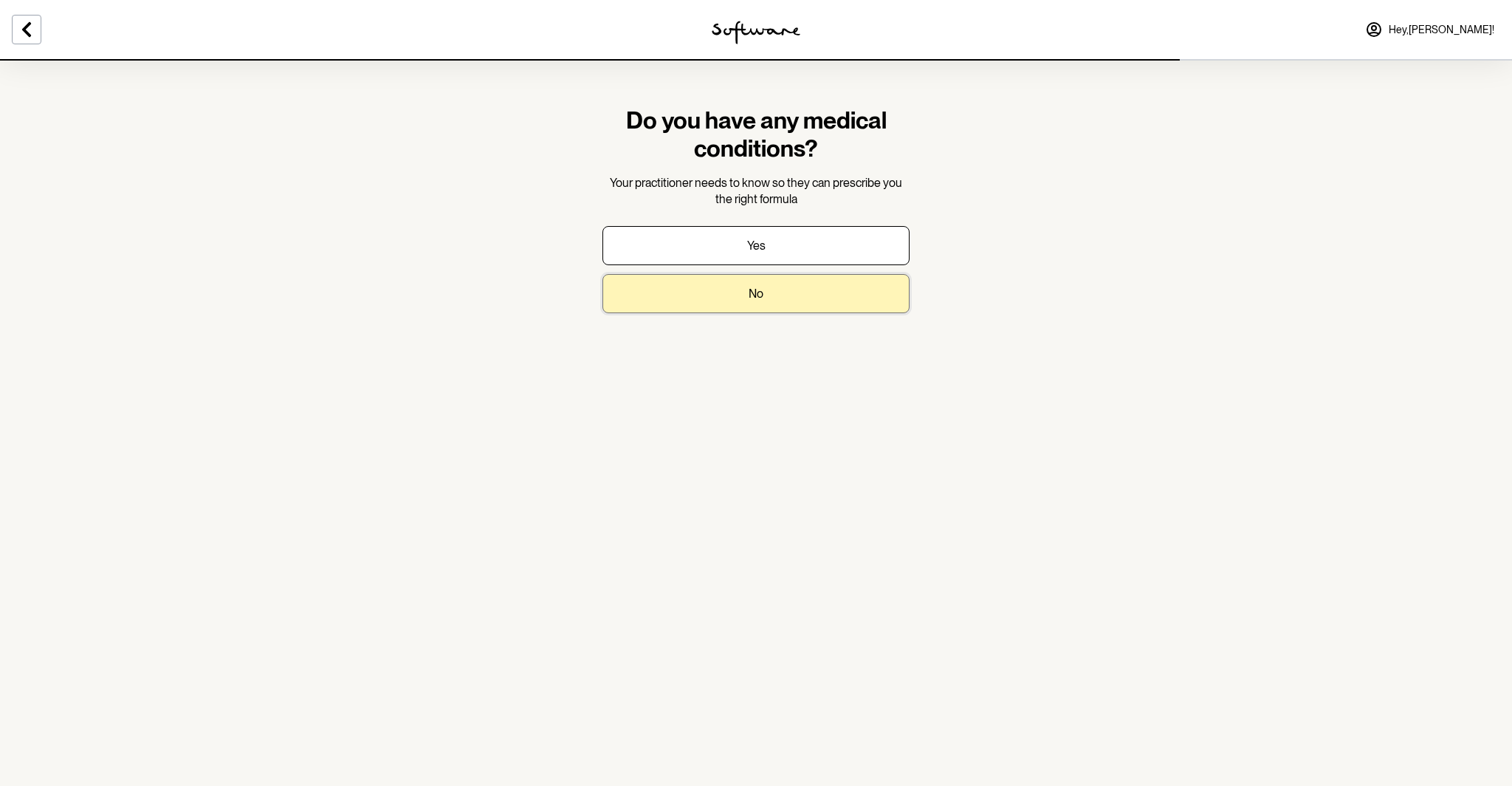
click at [823, 298] on button "No" at bounding box center [756, 294] width 307 height 39
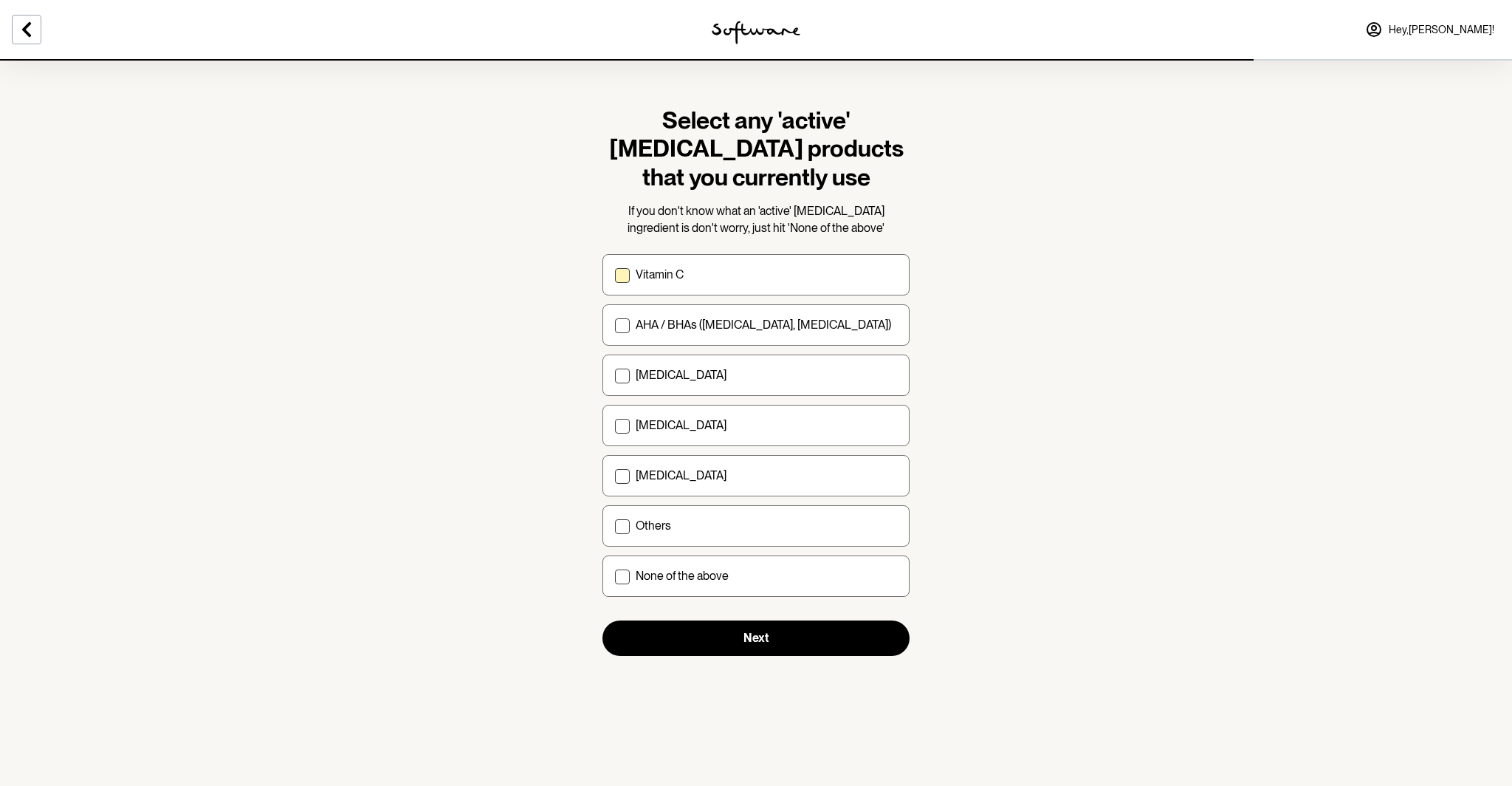
click at [616, 267] on label "Vitamin C" at bounding box center [756, 275] width 307 height 41
click at [615, 275] on input "Vitamin C" at bounding box center [614, 275] width 1 height 1
checkbox input "true"
click at [621, 322] on span at bounding box center [622, 325] width 15 height 15
click at [615, 325] on input "AHA / BHAs (salicylic acid, glycolic acid)" at bounding box center [614, 325] width 1 height 1
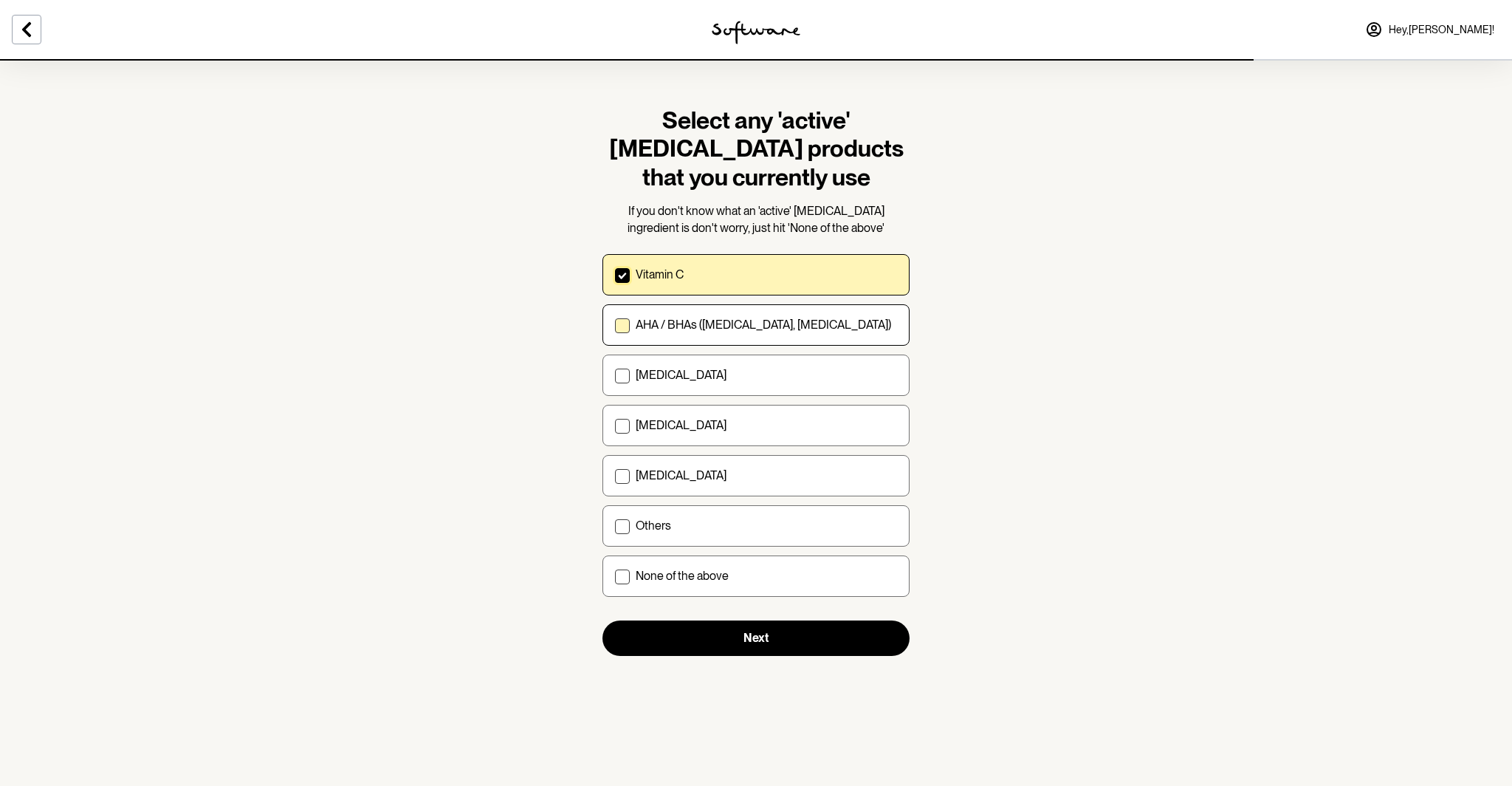
checkbox input "true"
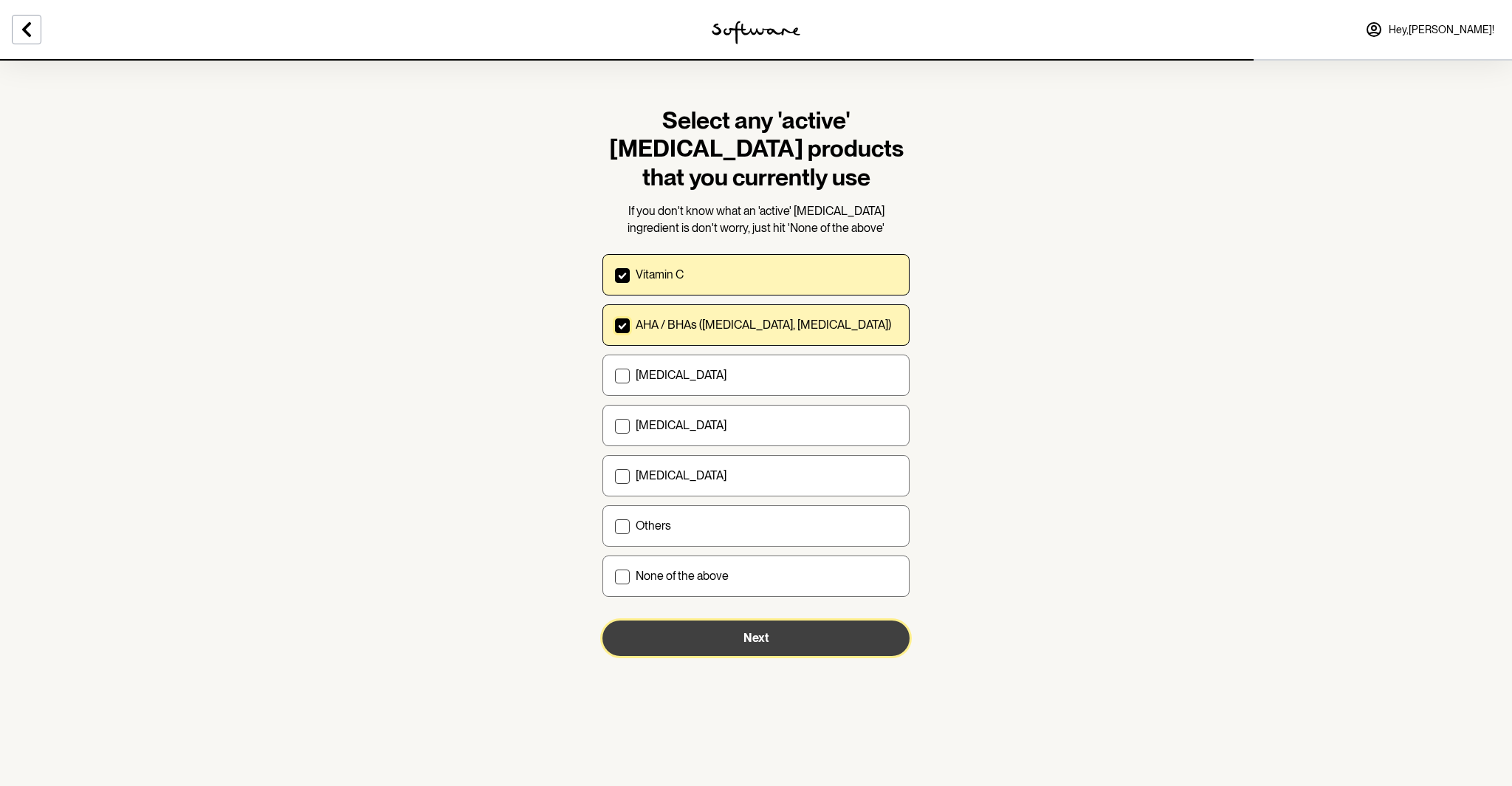
click at [799, 641] on button "Next" at bounding box center [756, 638] width 307 height 36
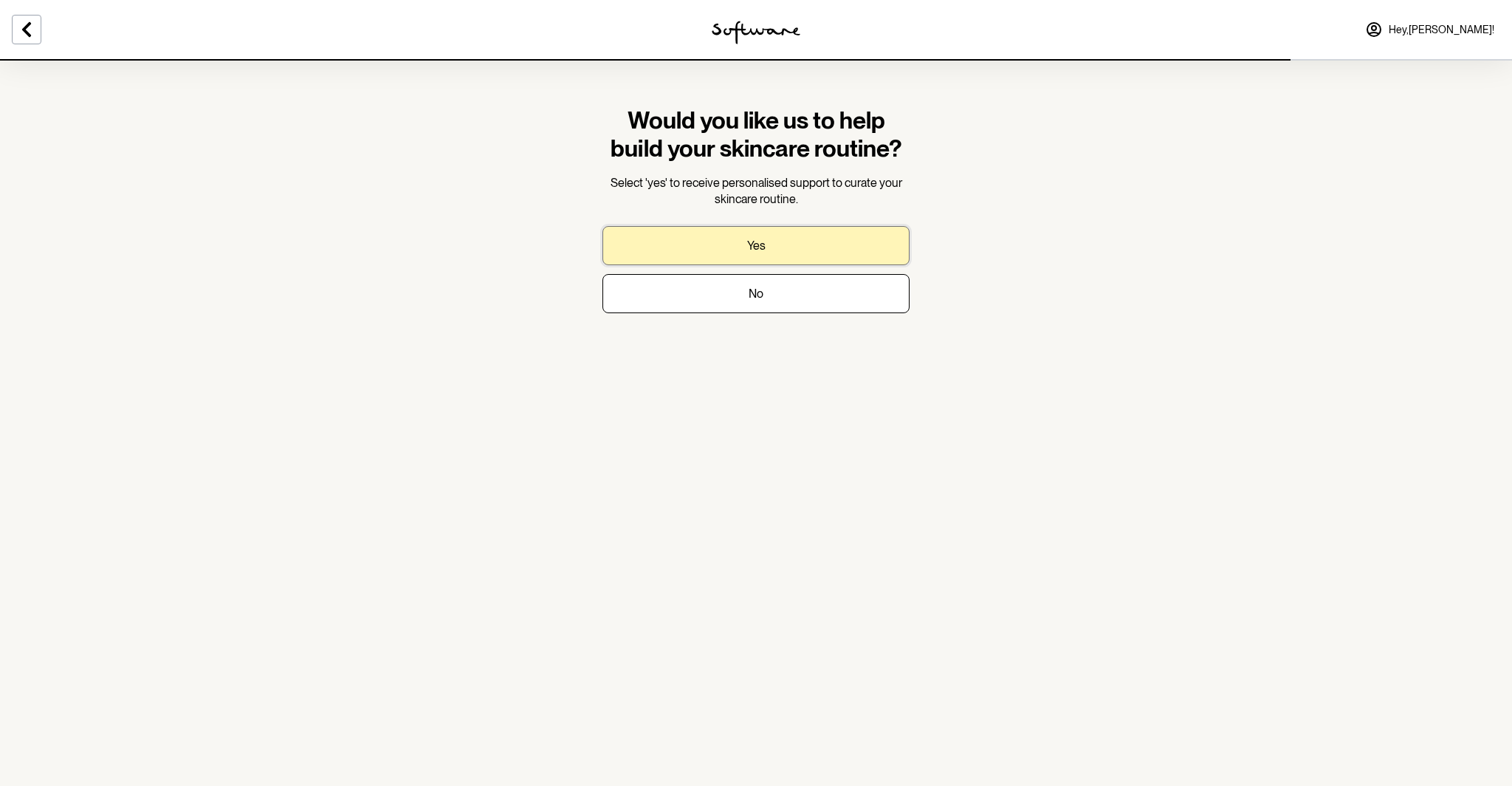
click at [729, 245] on button "Yes" at bounding box center [756, 246] width 307 height 39
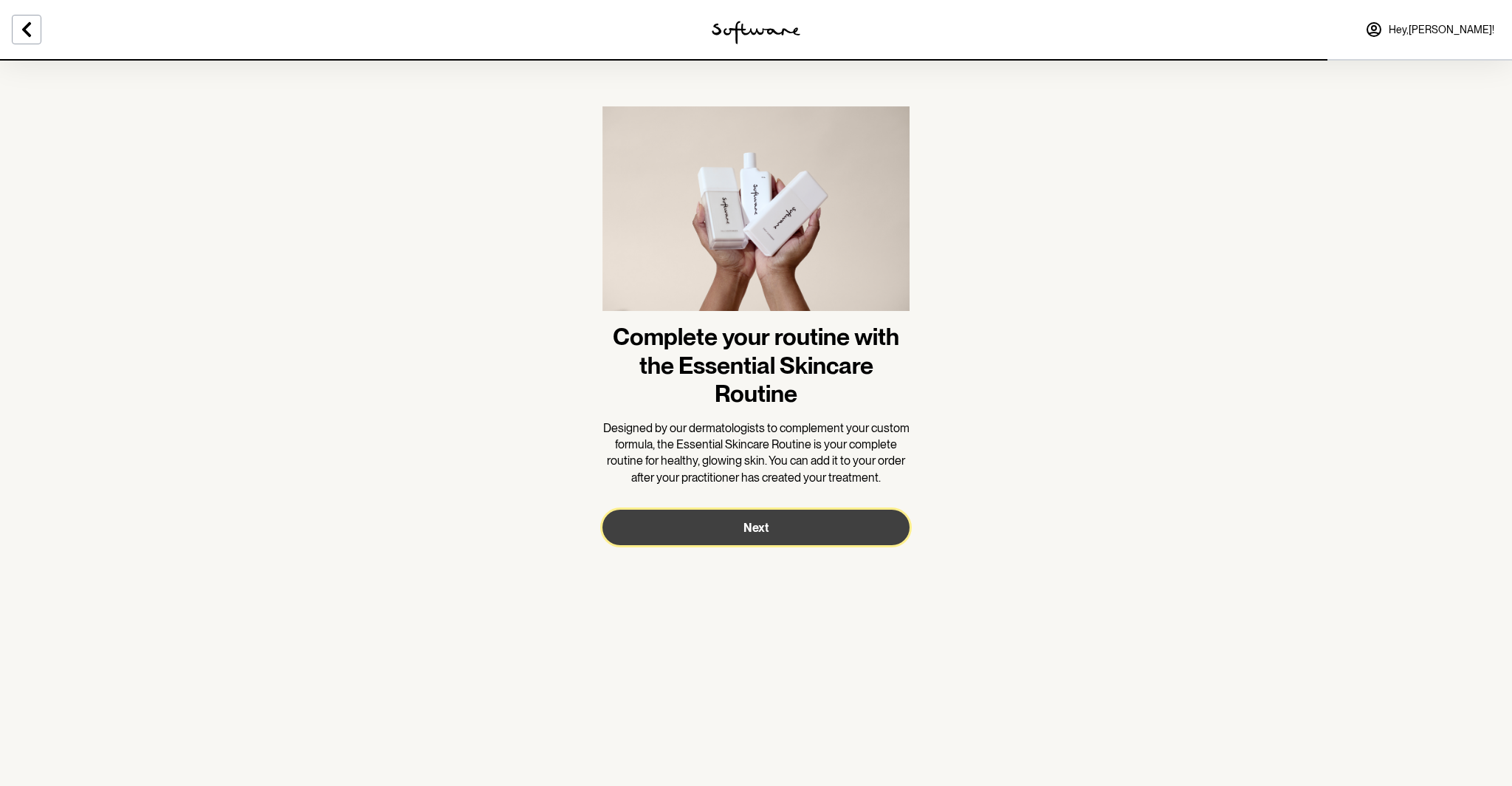
click at [817, 529] on button "Next" at bounding box center [756, 527] width 307 height 36
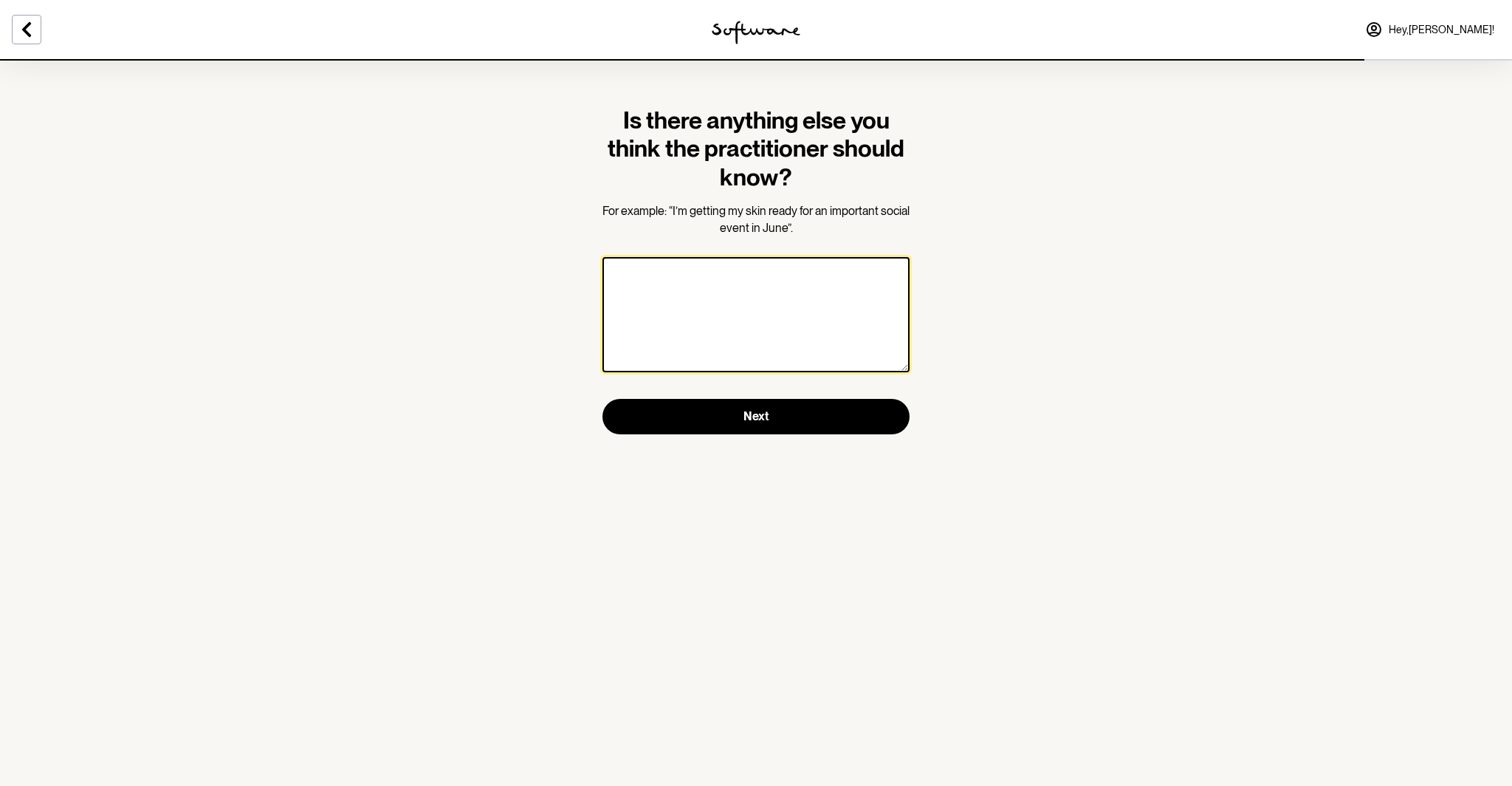
click at [703, 276] on textarea at bounding box center [756, 314] width 307 height 115
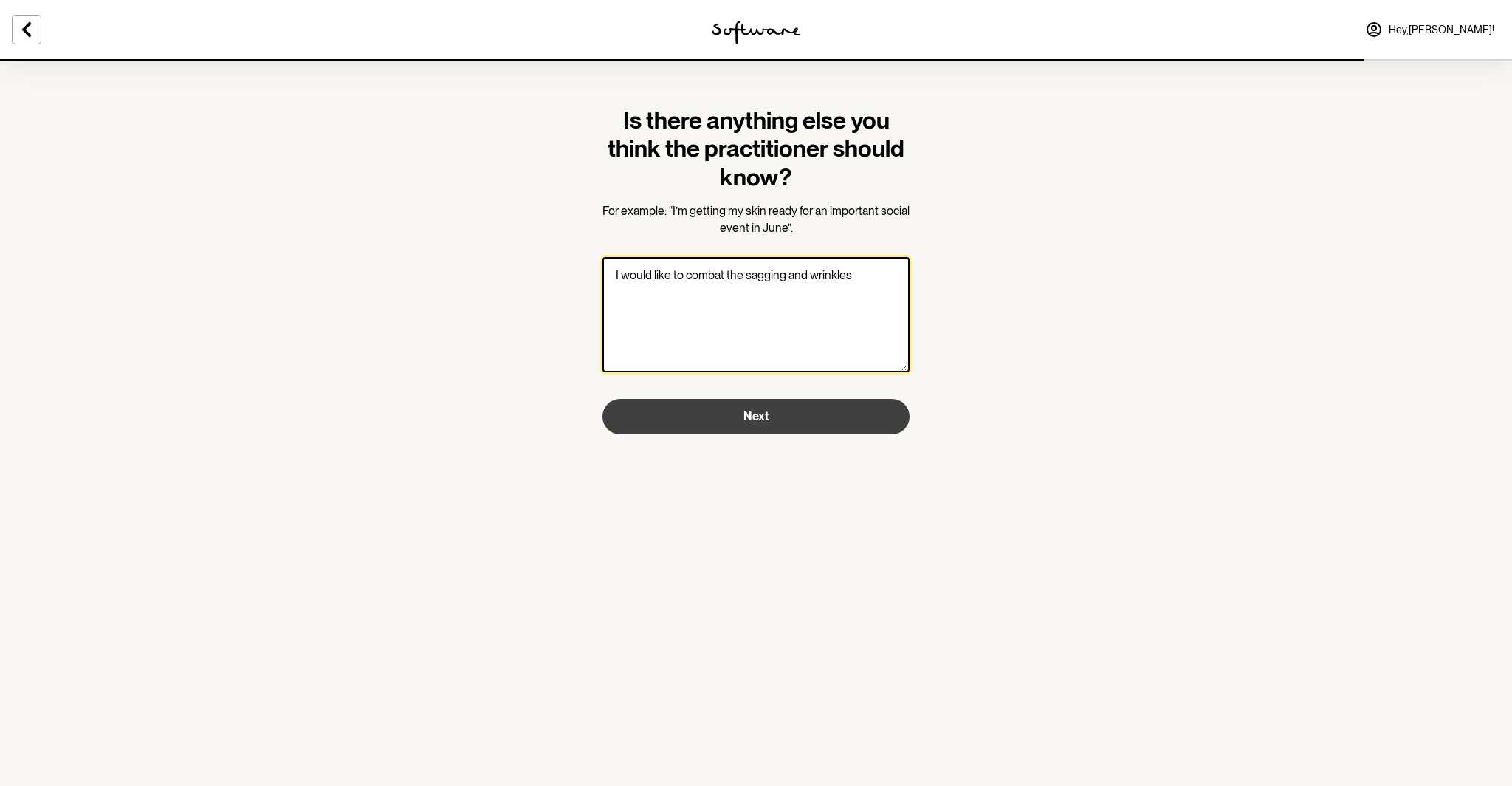
type textarea "I would like to combat the sagging and wrinkles"
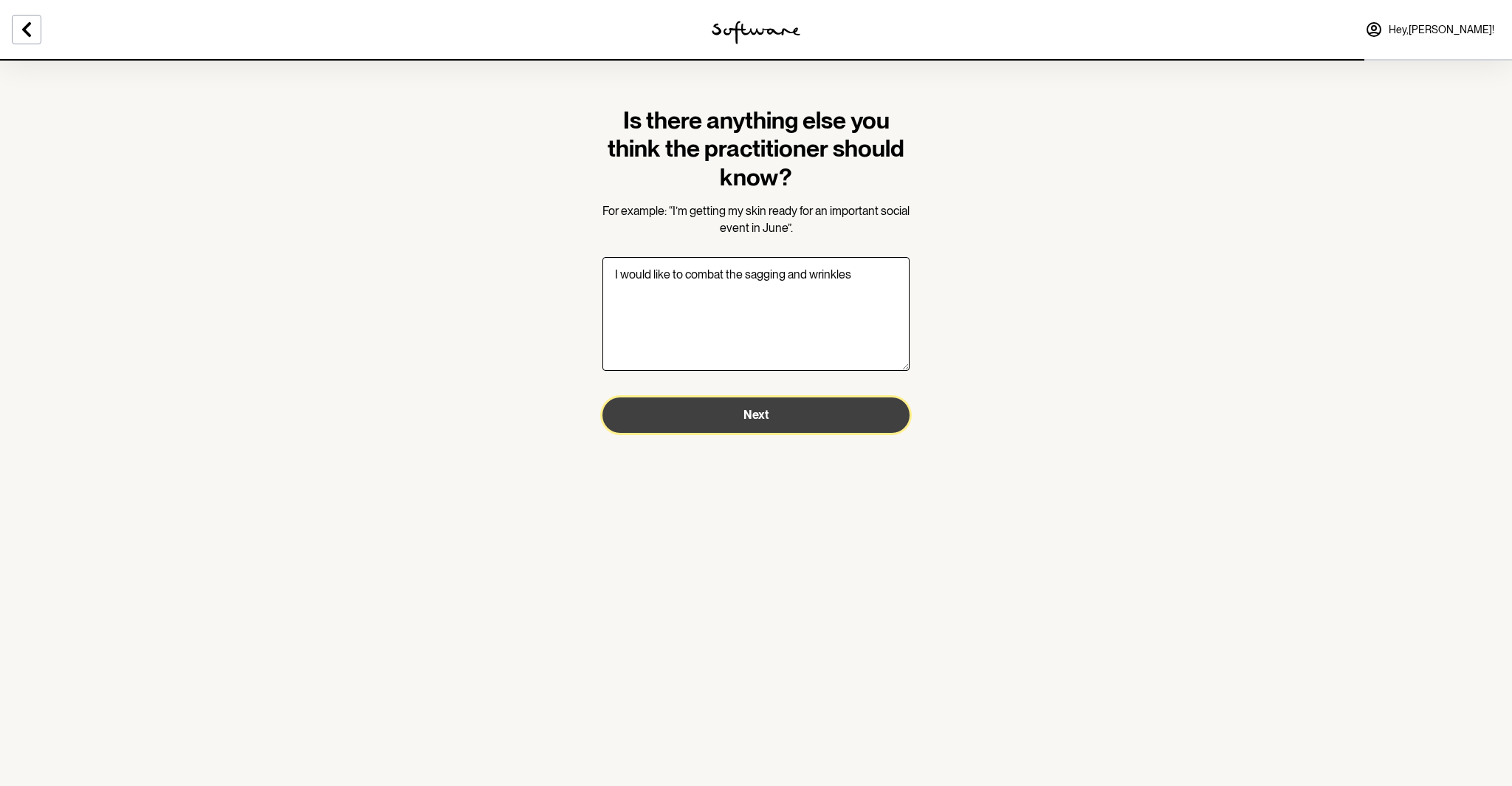
click at [754, 419] on span "Next" at bounding box center [756, 415] width 25 height 14
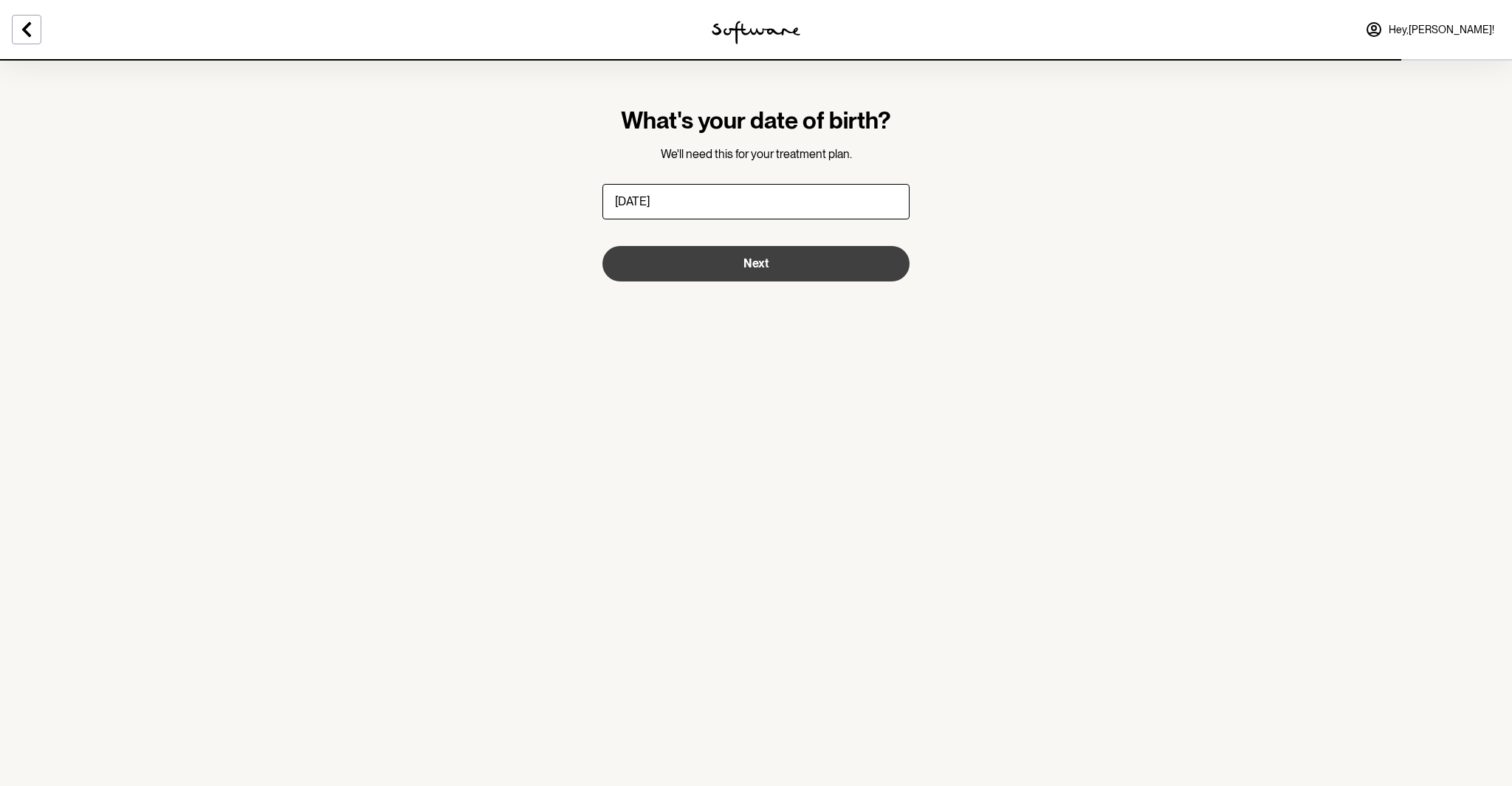
type input "18/04/1976"
click at [834, 270] on button "Next" at bounding box center [756, 263] width 307 height 36
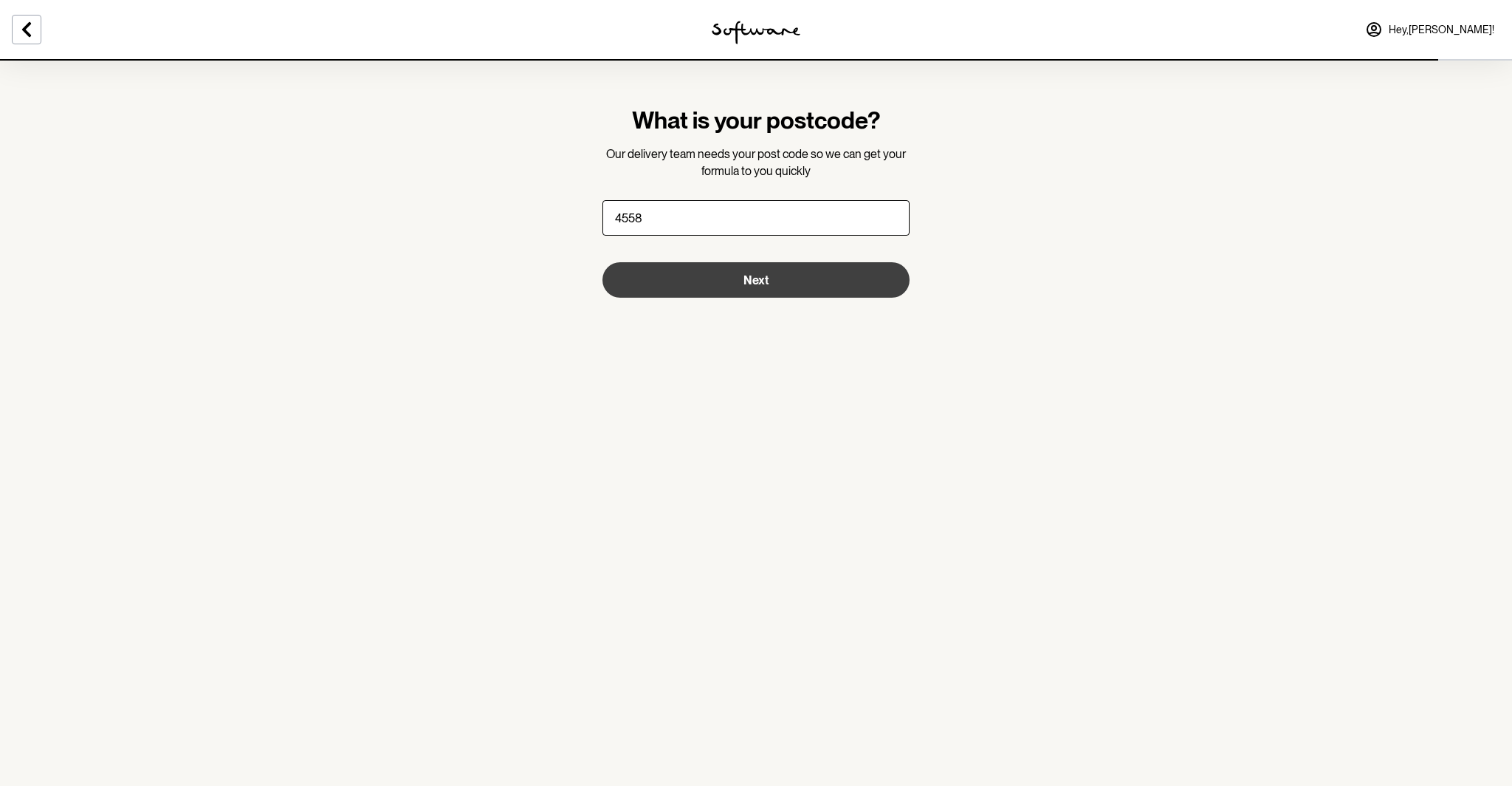
type input "4558"
click at [884, 280] on button "Next" at bounding box center [756, 280] width 307 height 36
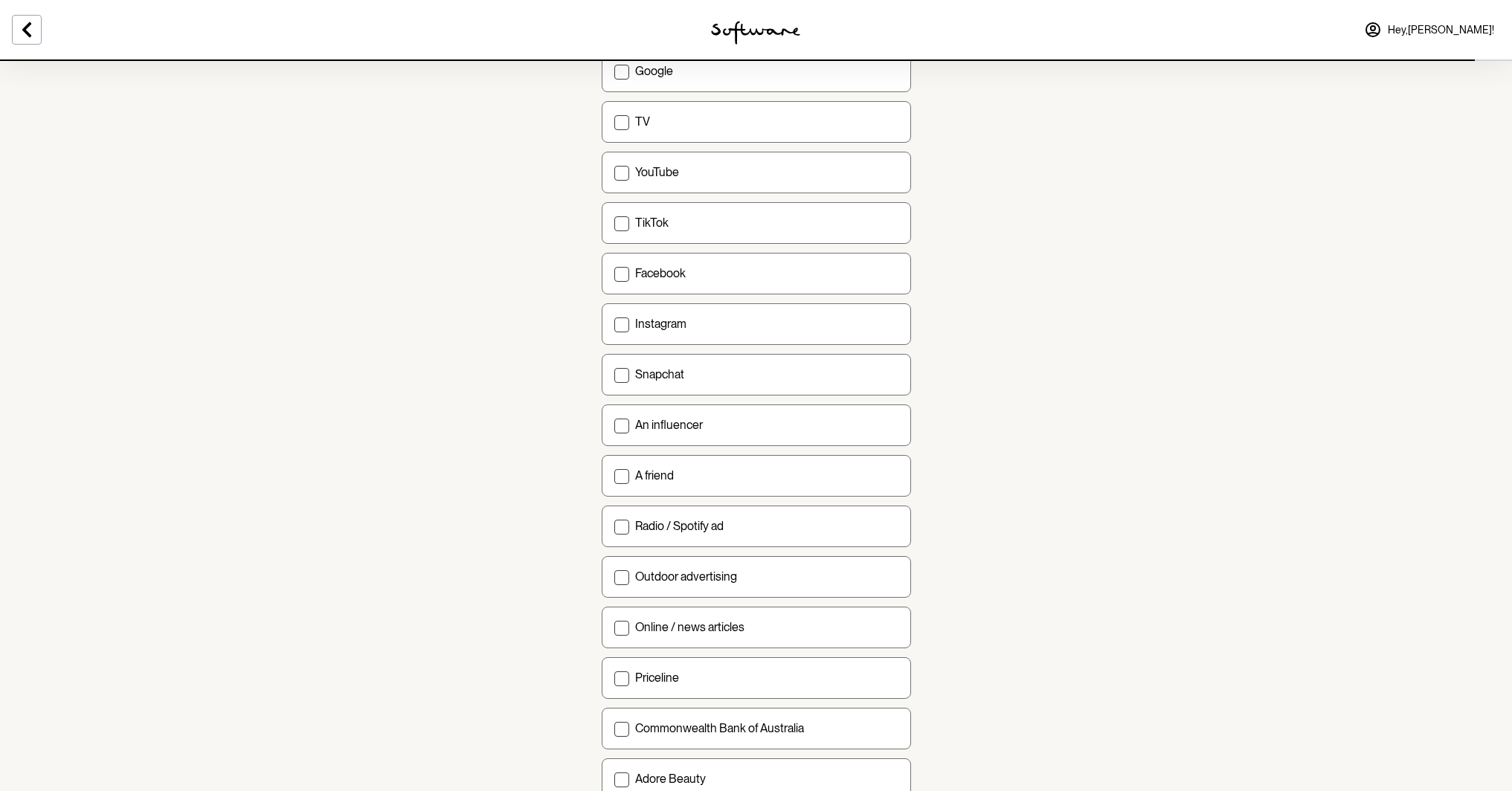
scroll to position [161, 0]
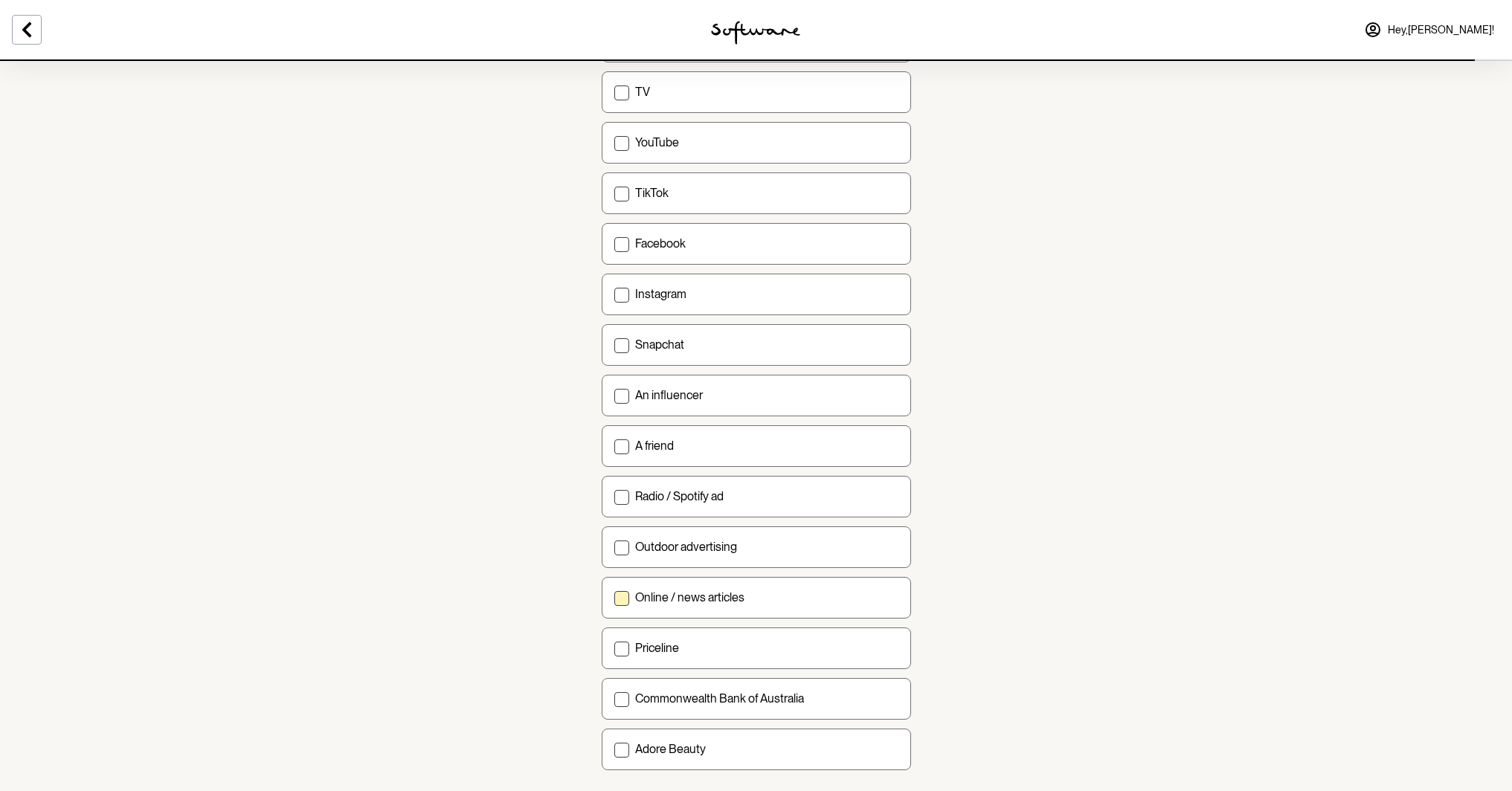
click at [645, 587] on label "Online / news articles" at bounding box center [756, 598] width 309 height 41
click at [614, 597] on input "Online / news articles" at bounding box center [614, 597] width 1 height 1
checkbox input "true"
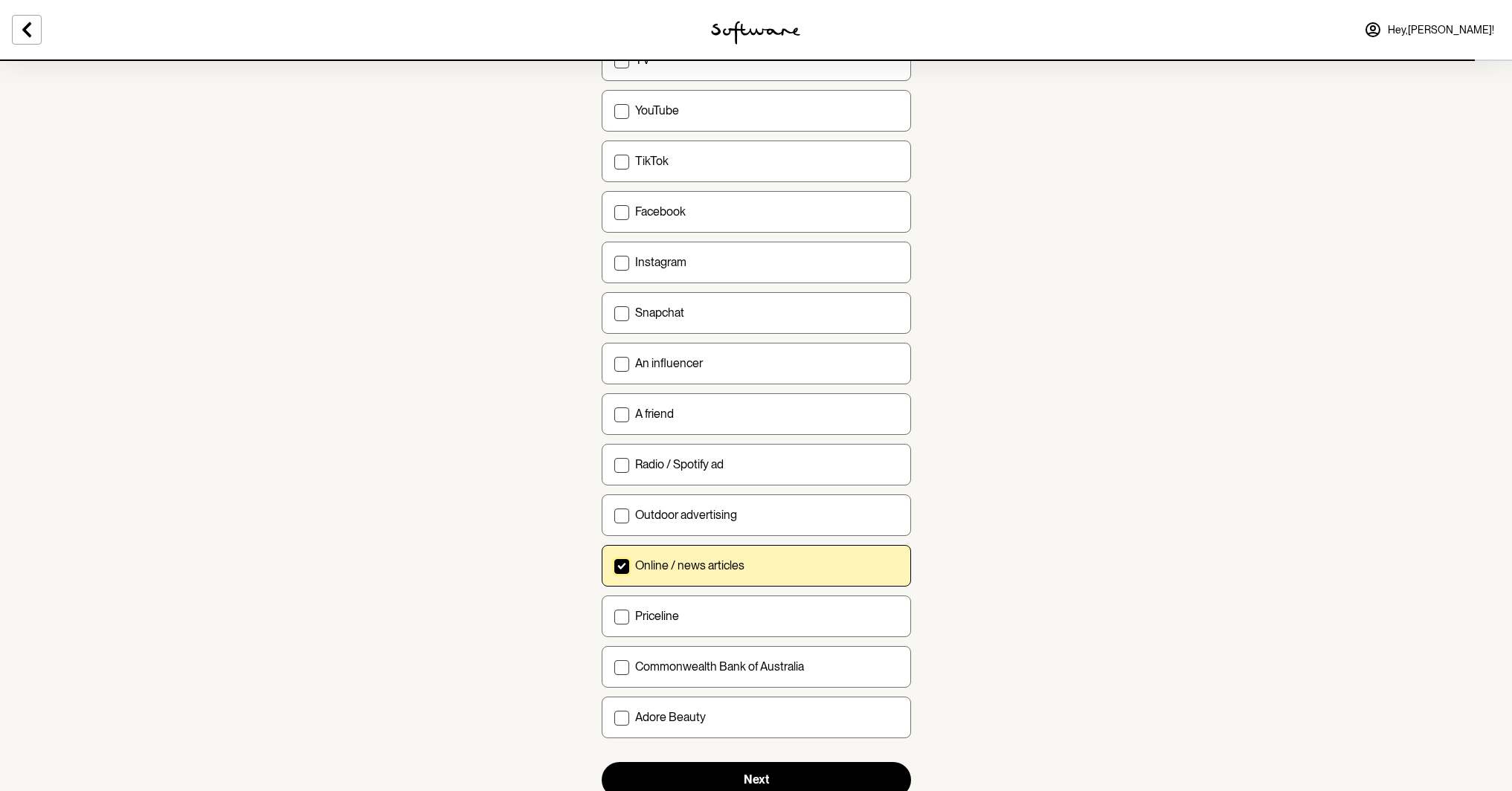
scroll to position [247, 0]
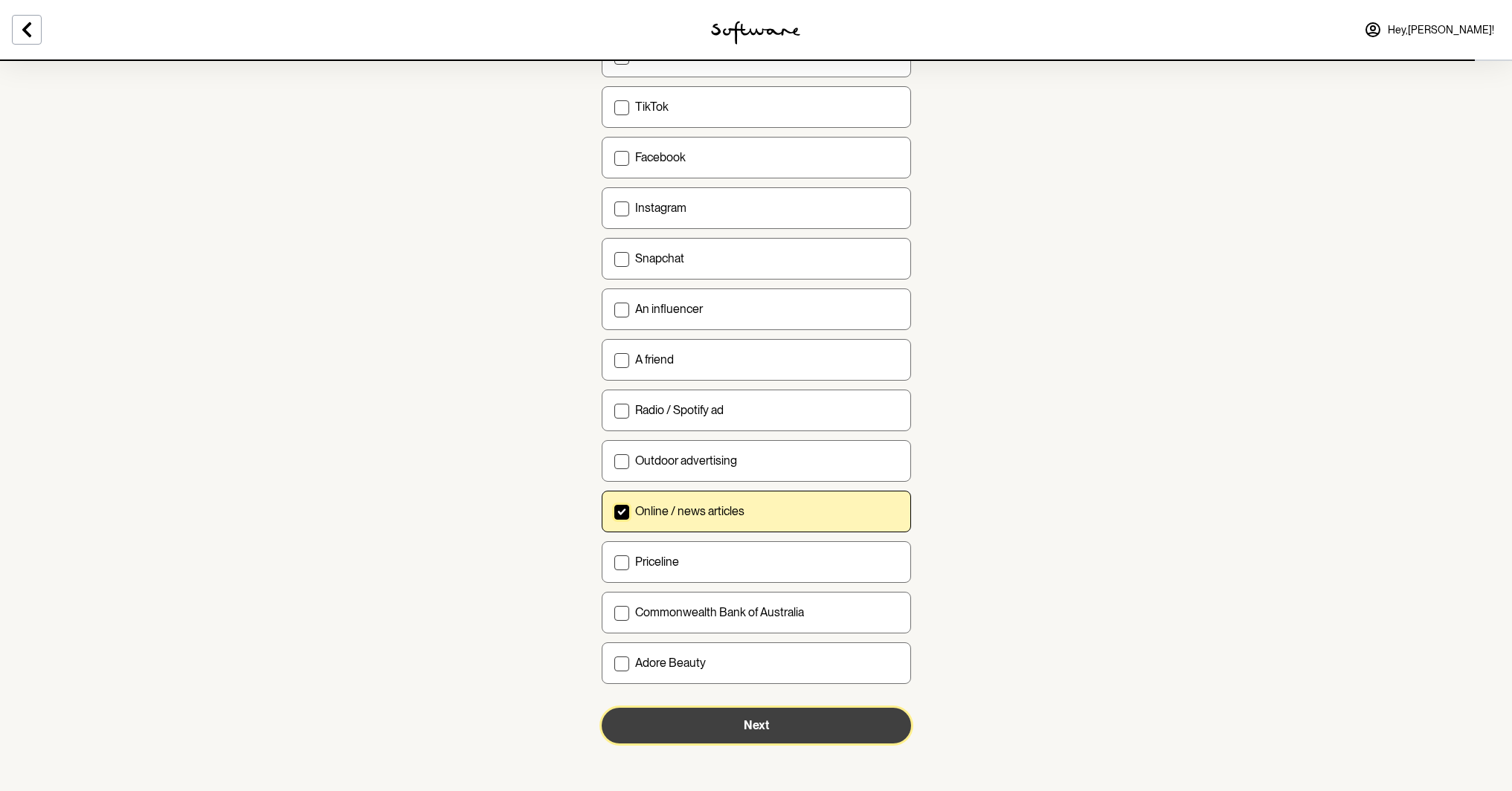
click at [817, 717] on button "Next" at bounding box center [756, 725] width 309 height 36
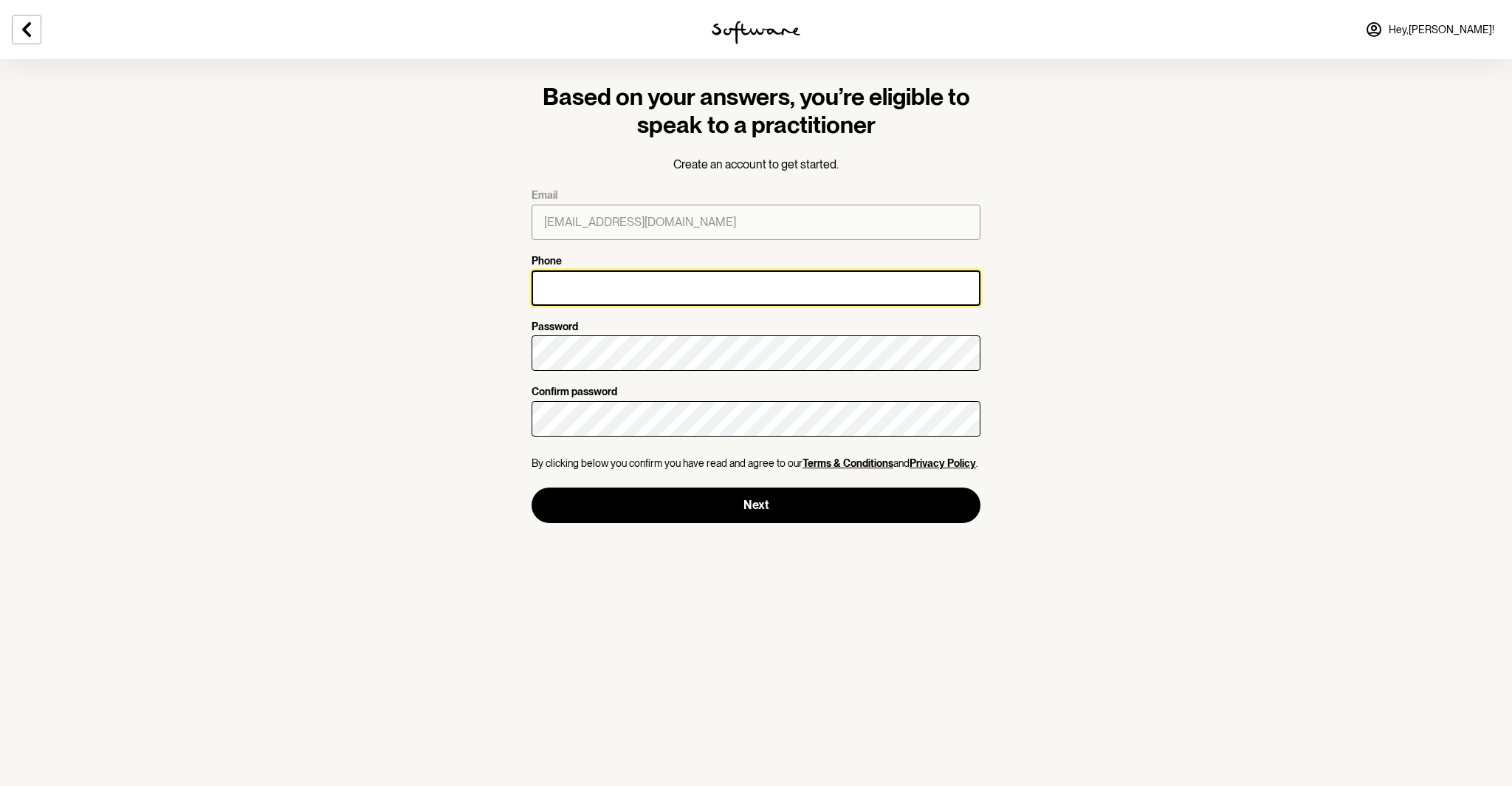
click at [596, 282] on input "Phone" at bounding box center [756, 288] width 449 height 36
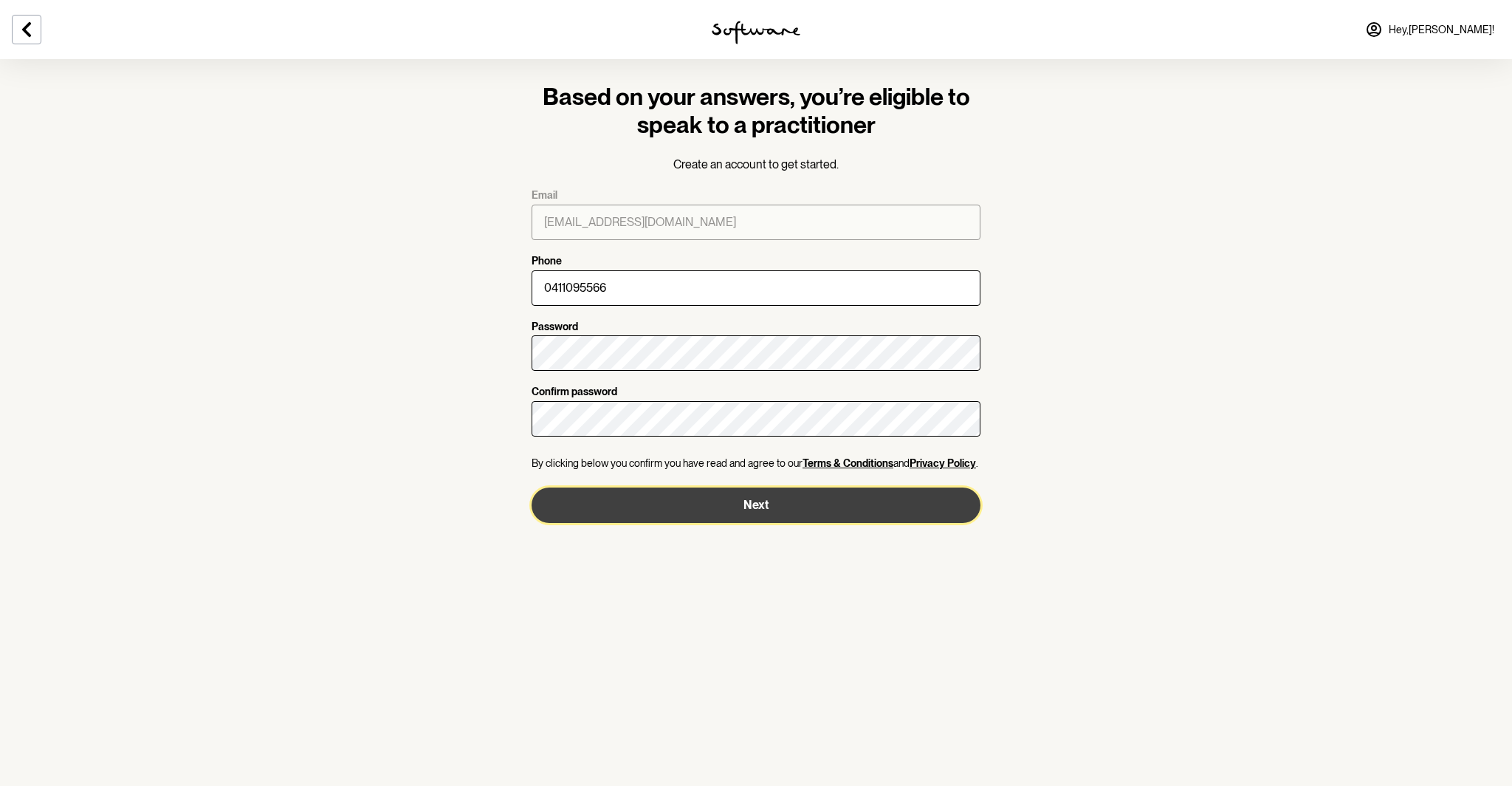
click at [766, 518] on button "Next" at bounding box center [756, 505] width 449 height 36
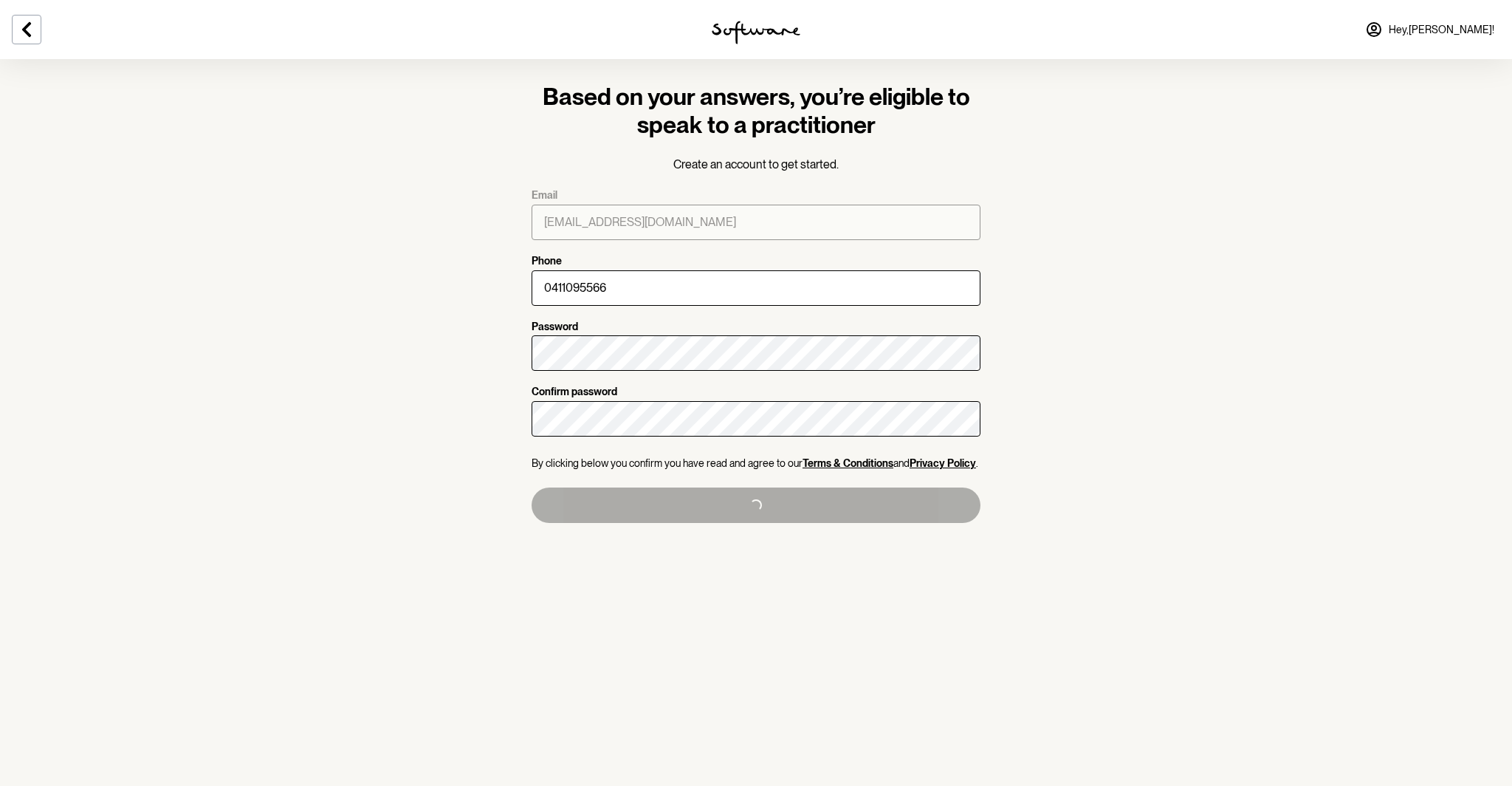
type input "+61411095566"
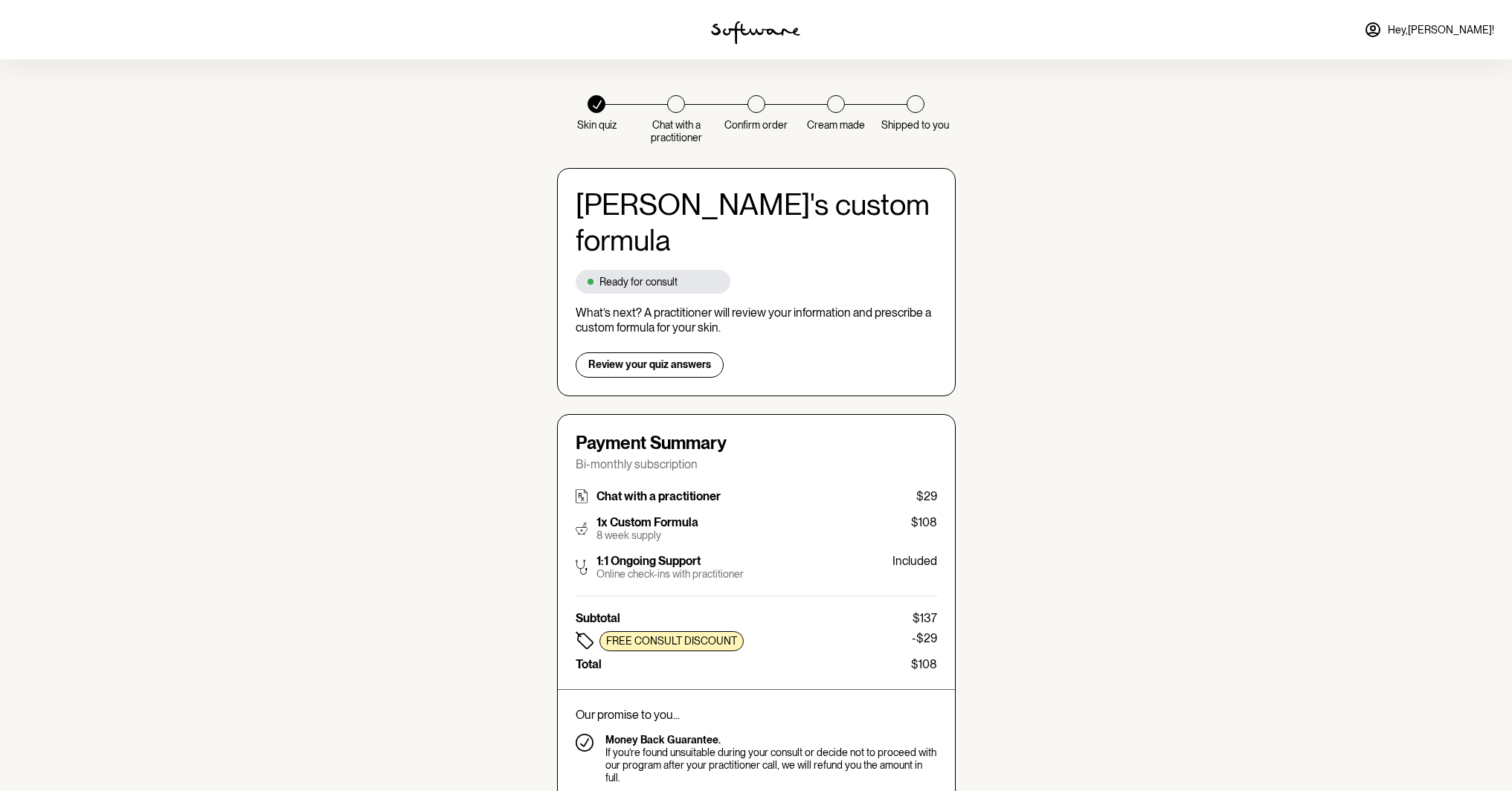
click at [1438, 24] on span "Hey, Natasha !" at bounding box center [1441, 30] width 107 height 13
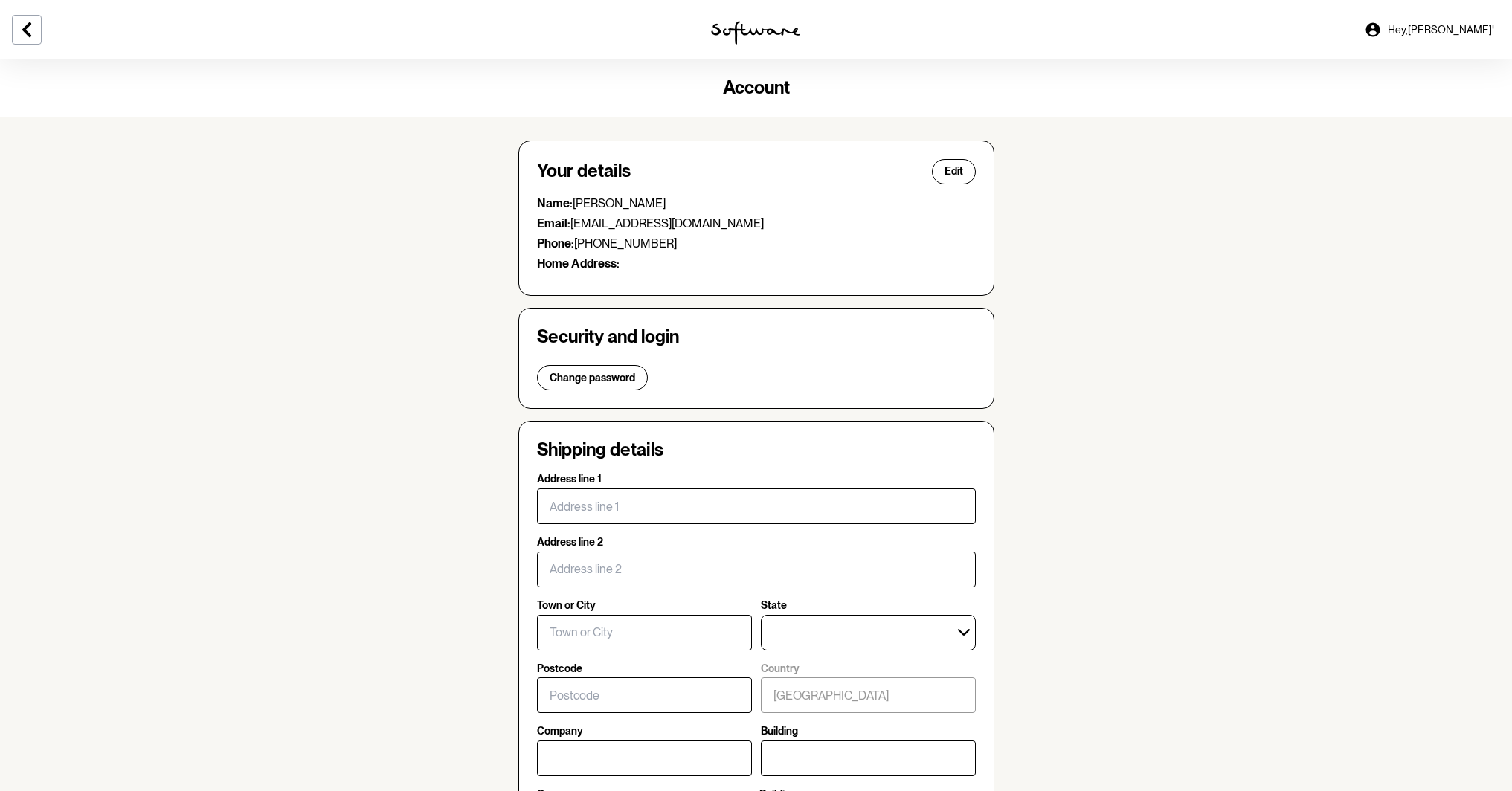
click at [756, 29] on img at bounding box center [756, 33] width 89 height 24
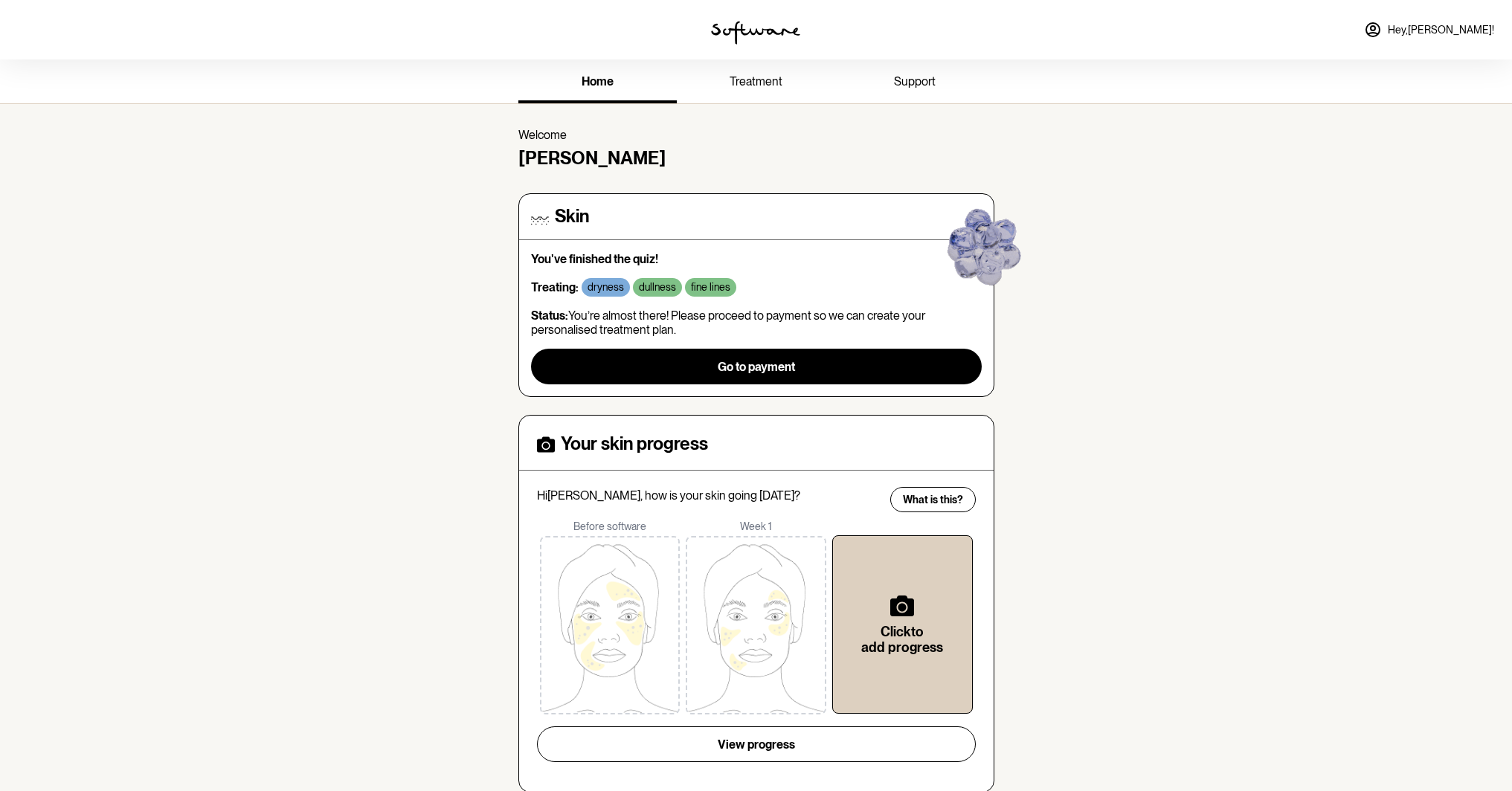
click at [757, 75] on span "treatment" at bounding box center [756, 82] width 52 height 14
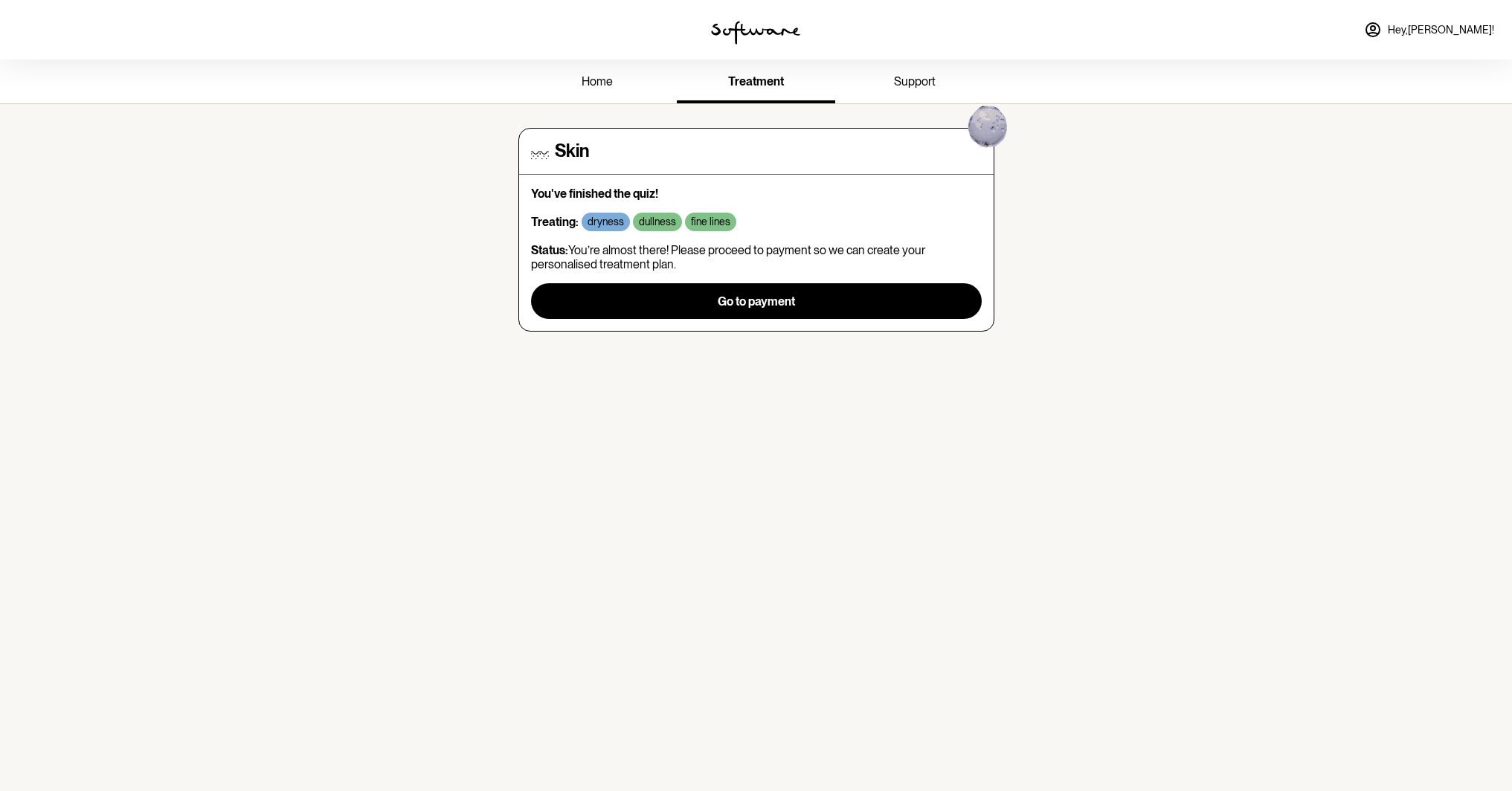
click at [756, 27] on img at bounding box center [756, 33] width 89 height 24
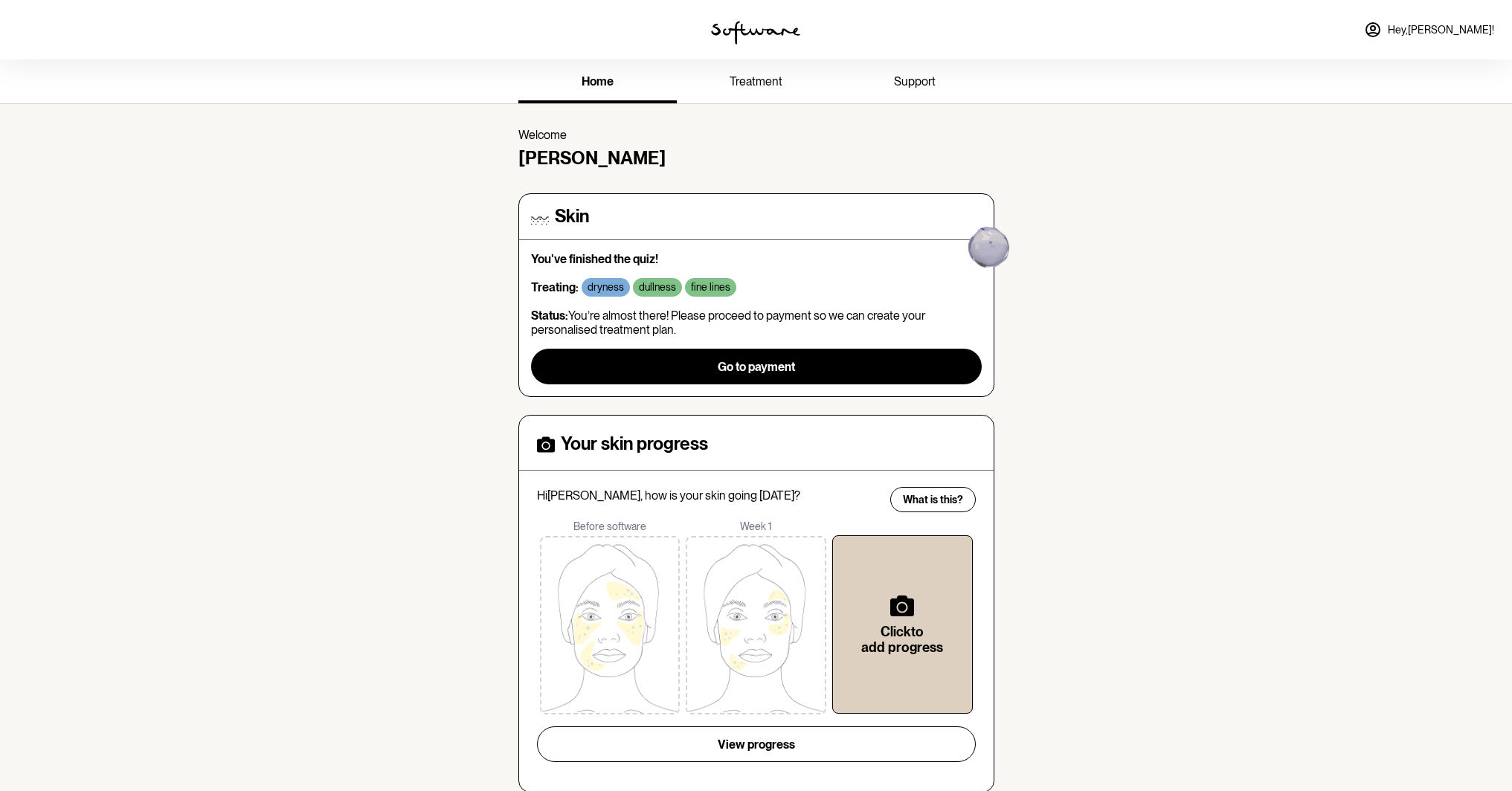
click at [1479, 29] on span "Hey, Natasha !" at bounding box center [1441, 30] width 107 height 13
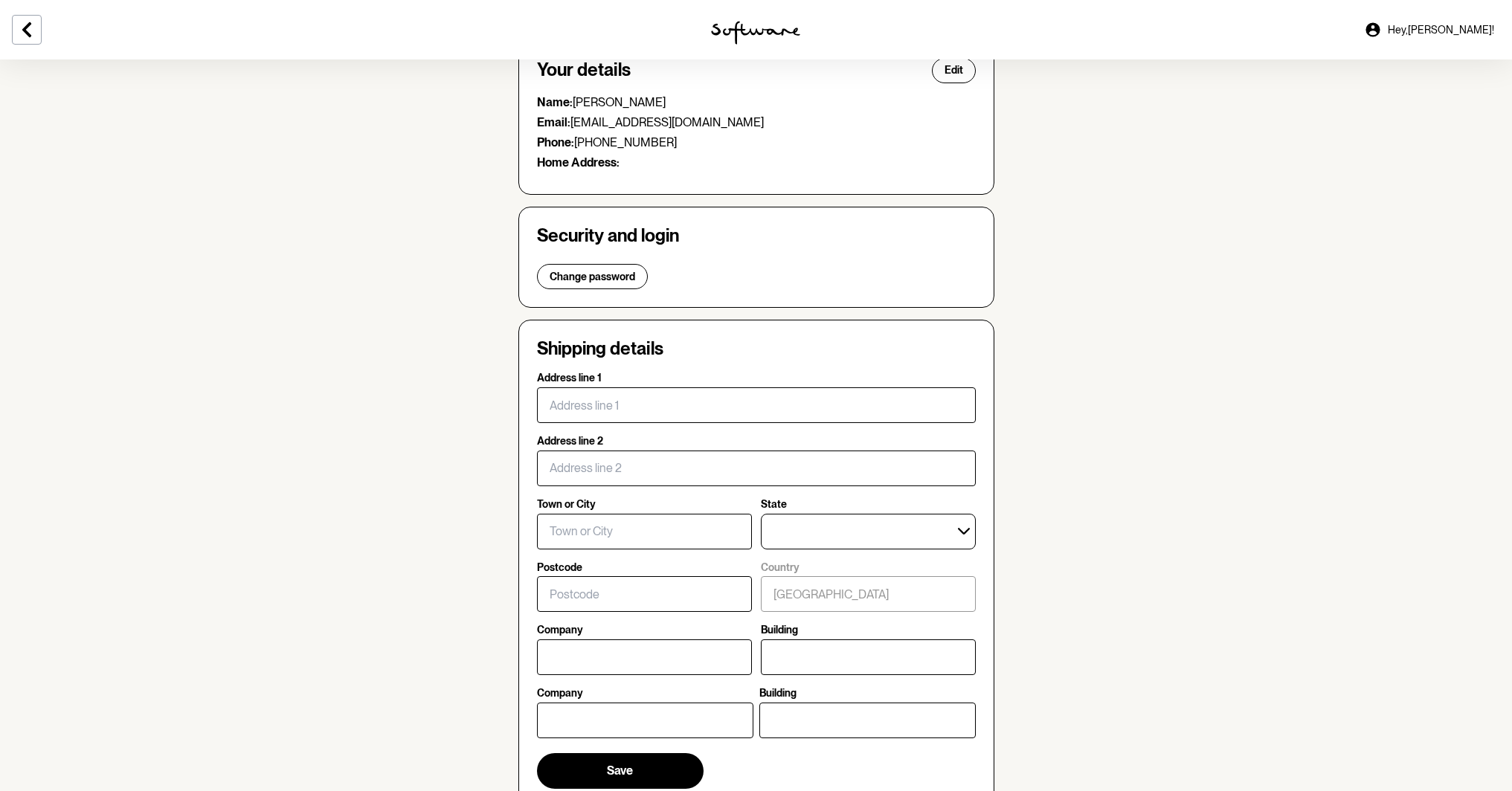
scroll to position [560, 0]
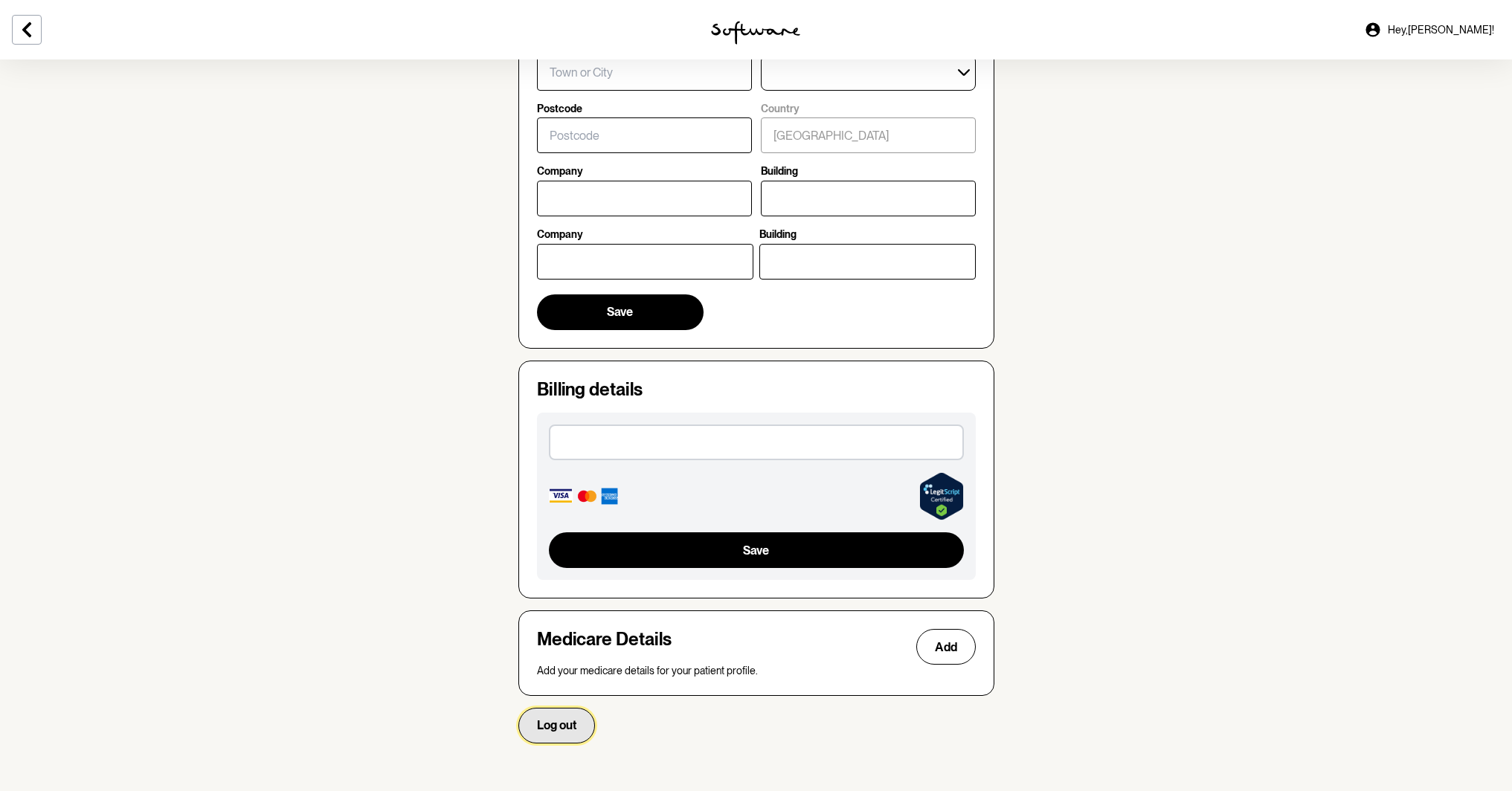
click at [569, 730] on span "Log out" at bounding box center [557, 725] width 40 height 14
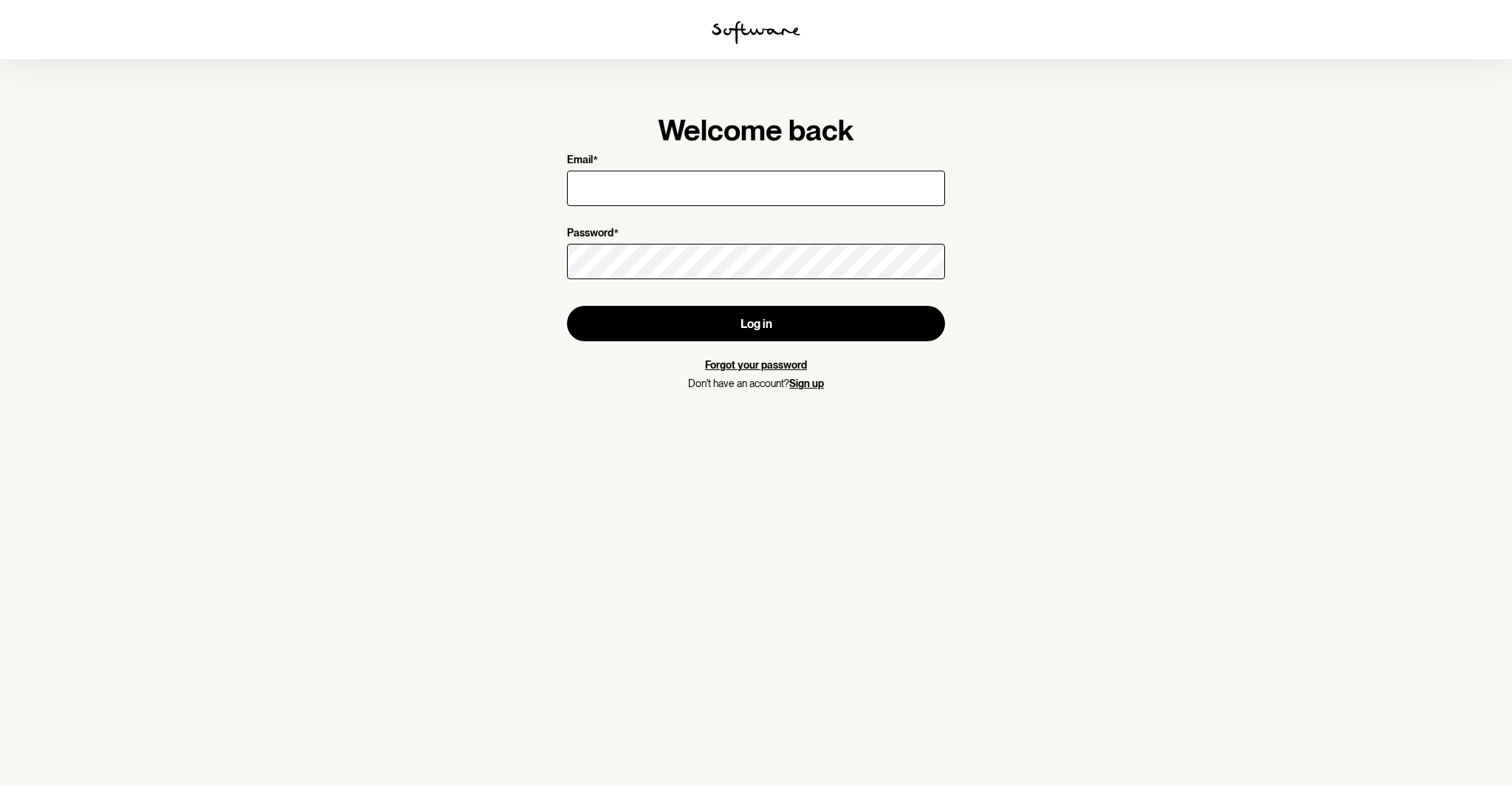
type input "coastandcointeriors@gmail.com"
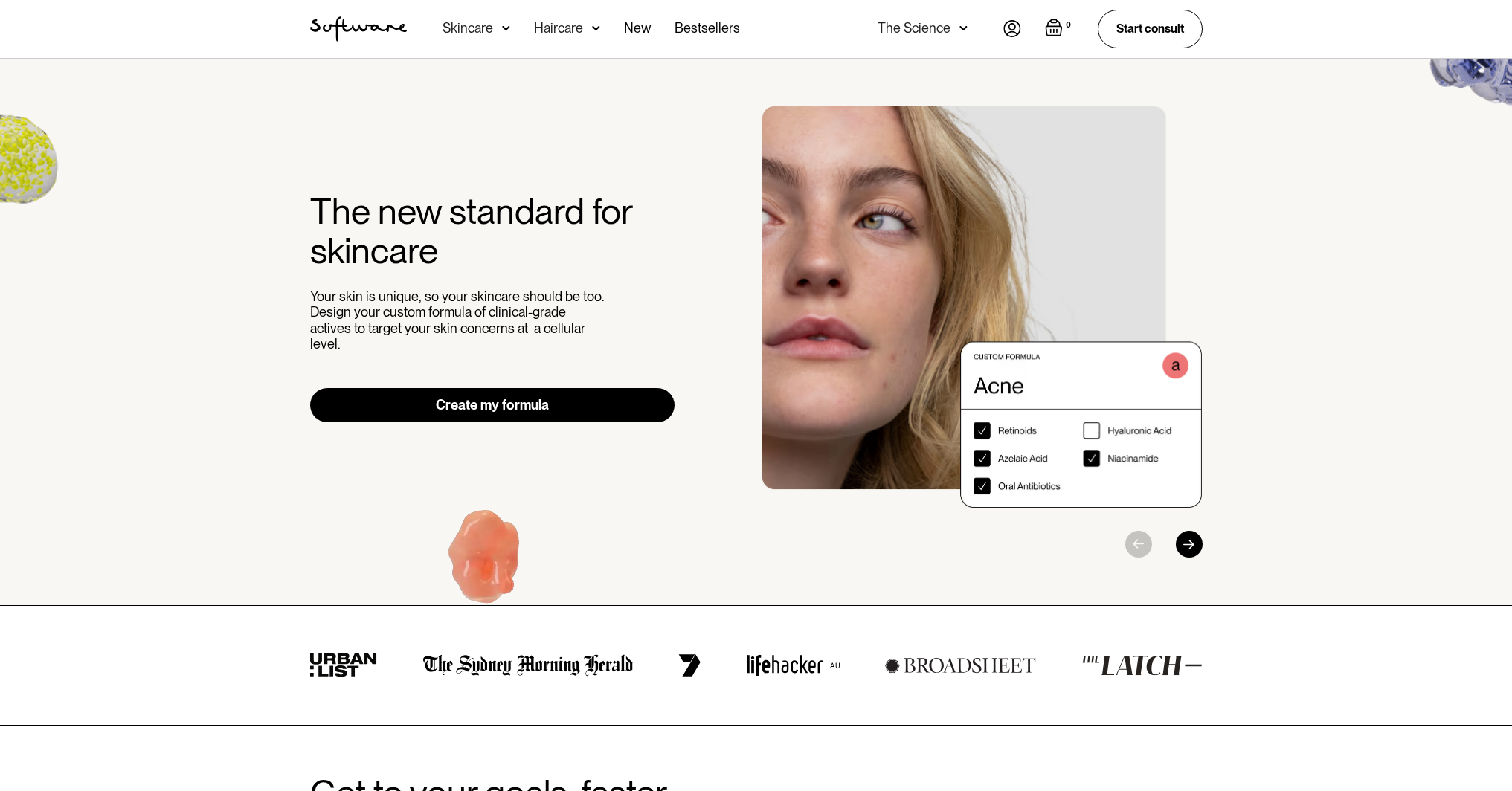
click at [491, 22] on div "Skincare" at bounding box center [468, 28] width 51 height 15
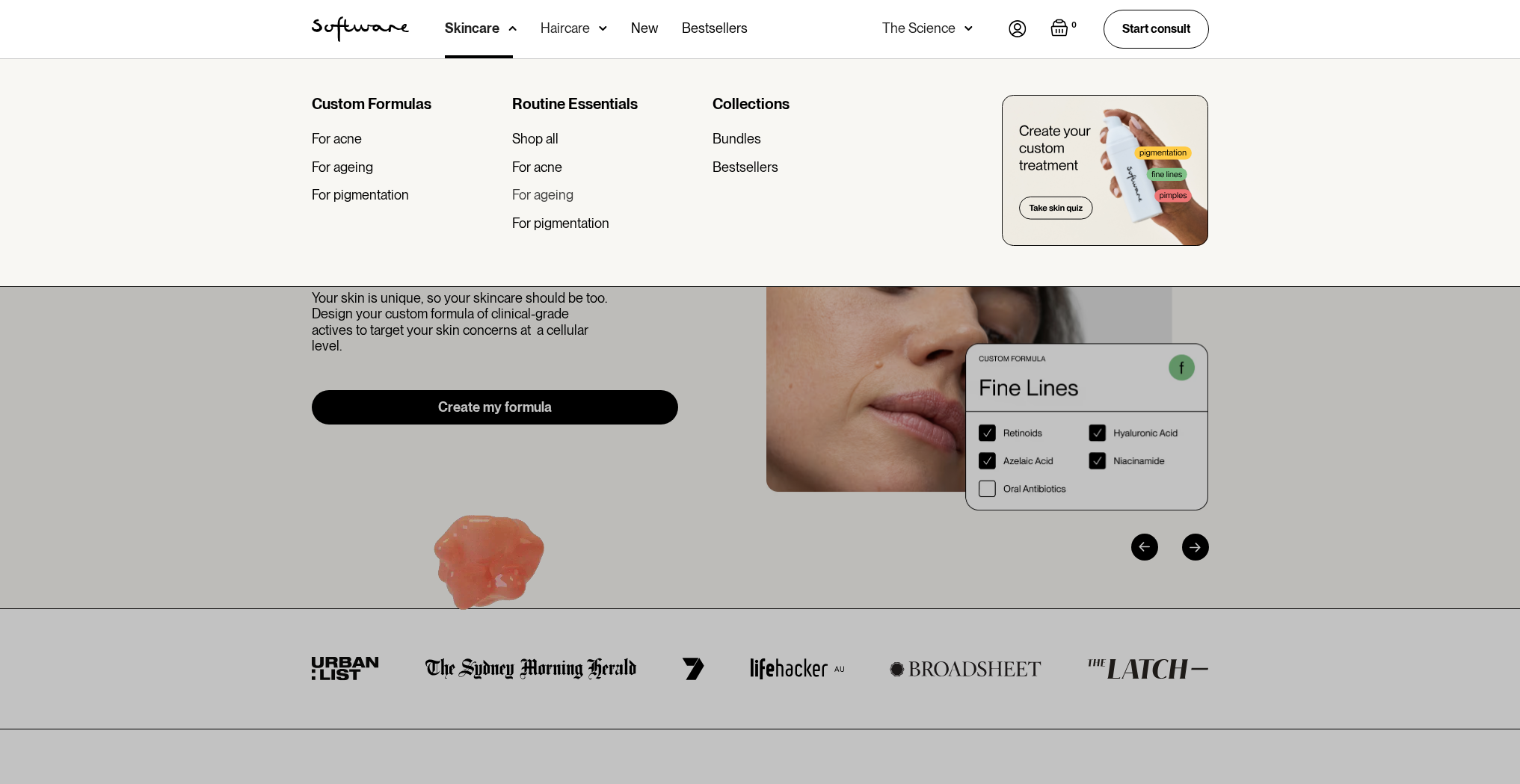
click at [561, 193] on div "For ageing" at bounding box center [543, 195] width 62 height 17
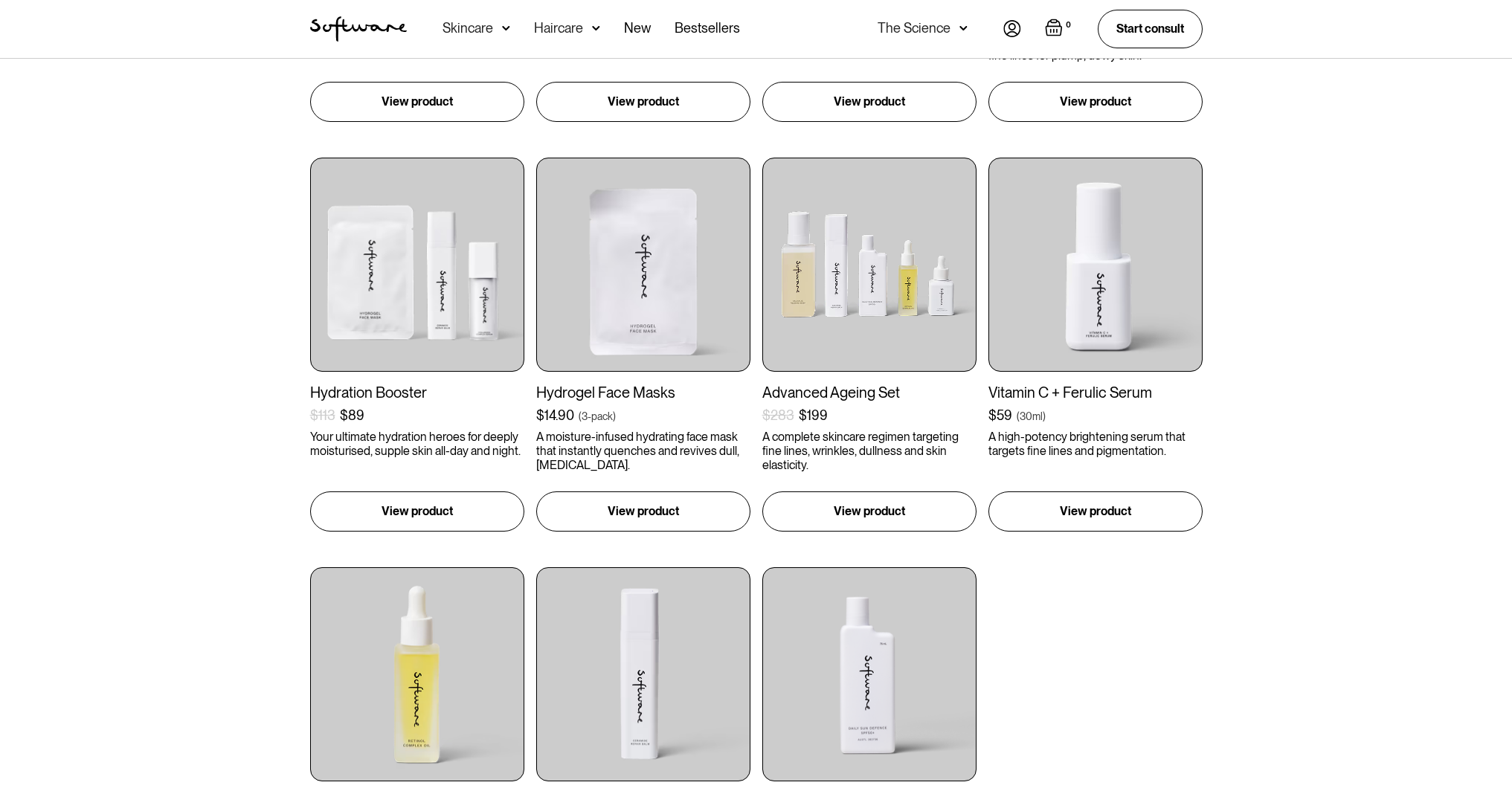
scroll to position [531, 0]
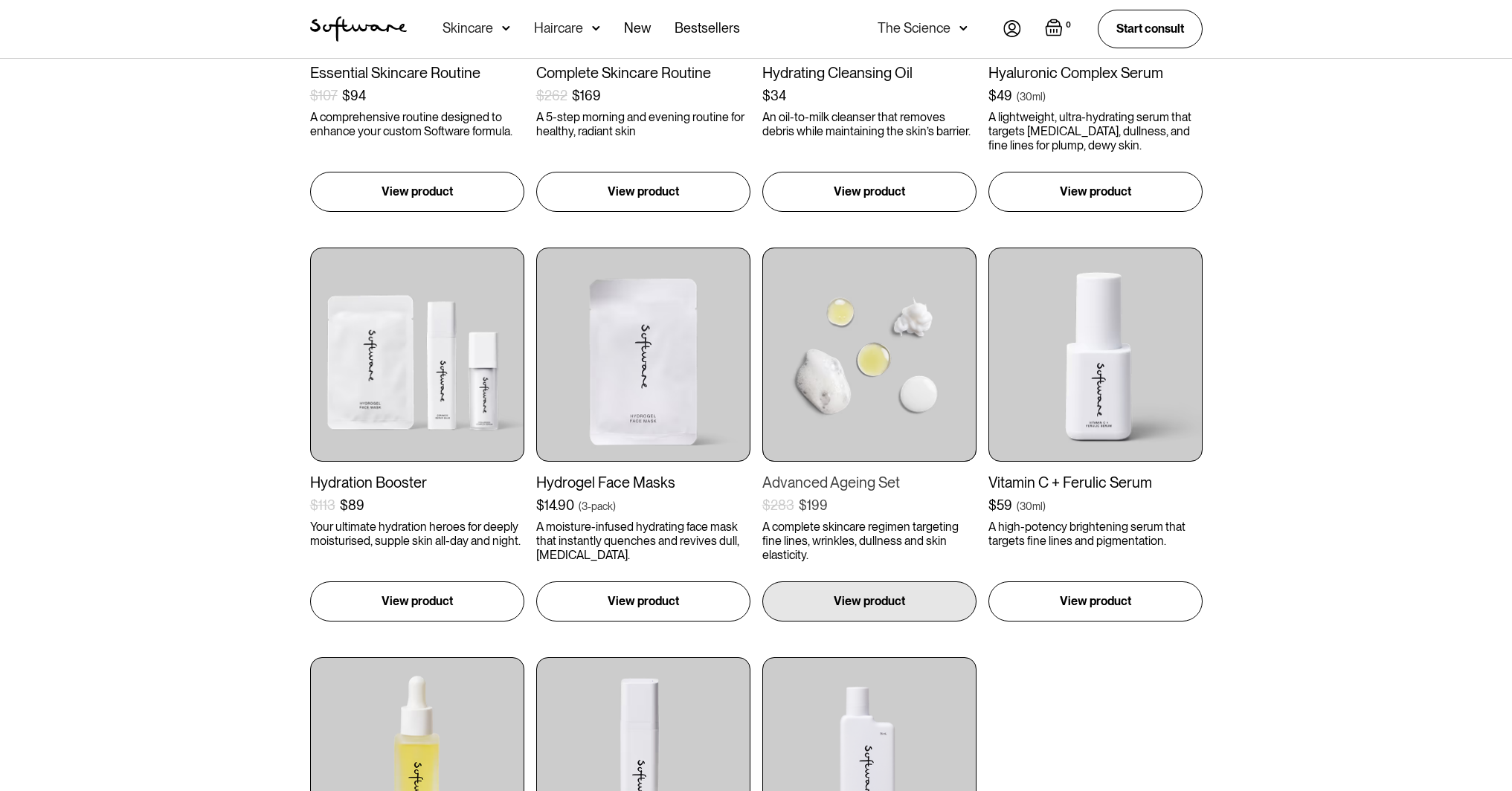
click at [862, 510] on div "$283 $199 ( )" at bounding box center [869, 506] width 214 height 17
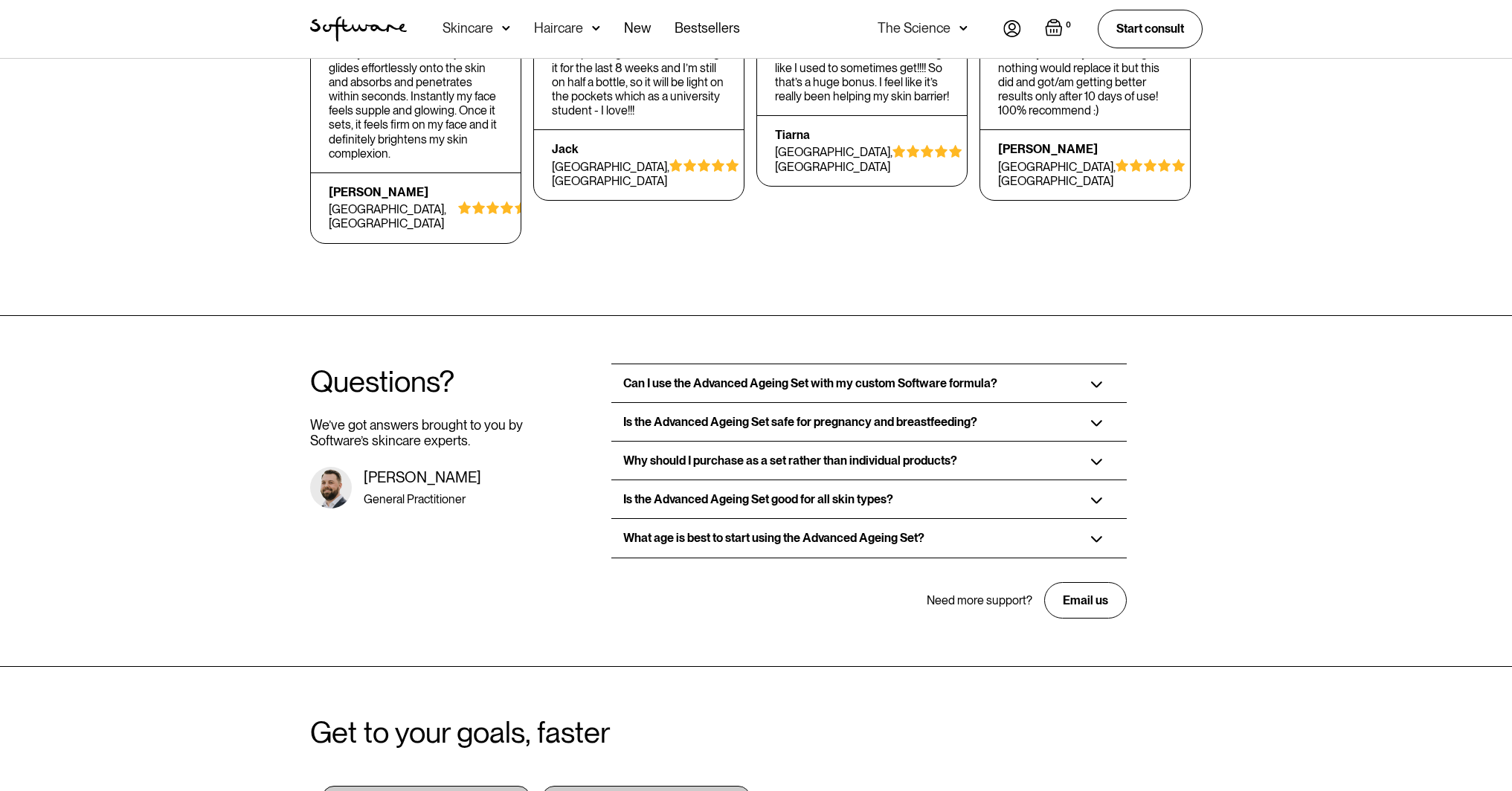
scroll to position [3312, 0]
